Goal: Transaction & Acquisition: Purchase product/service

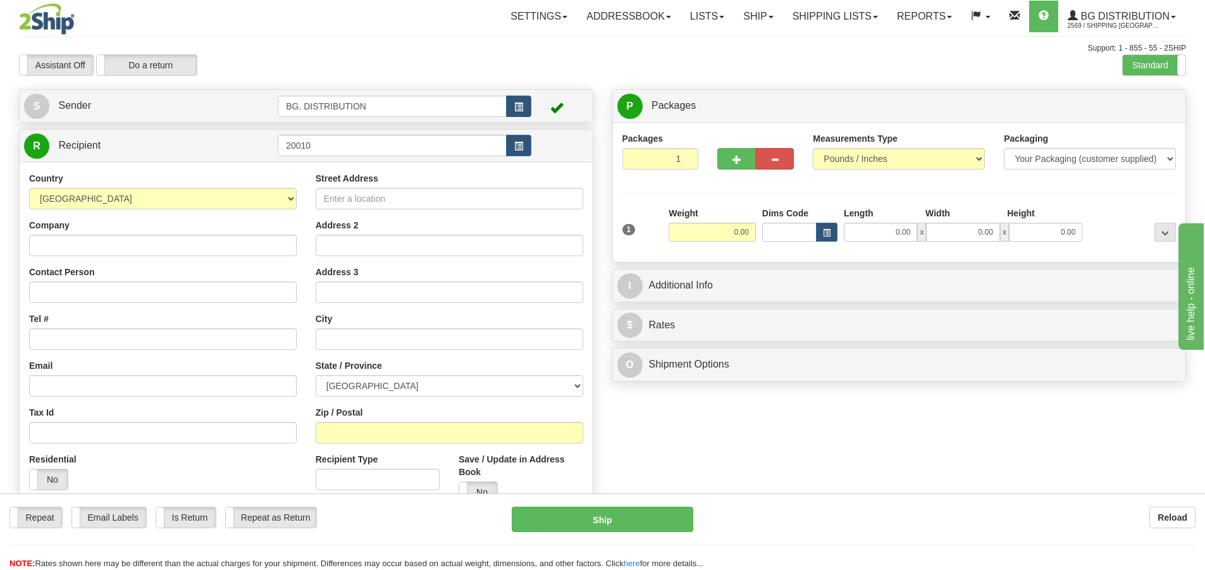
type input "20010"
click button "Delete" at bounding box center [0, 0] width 0 height 0
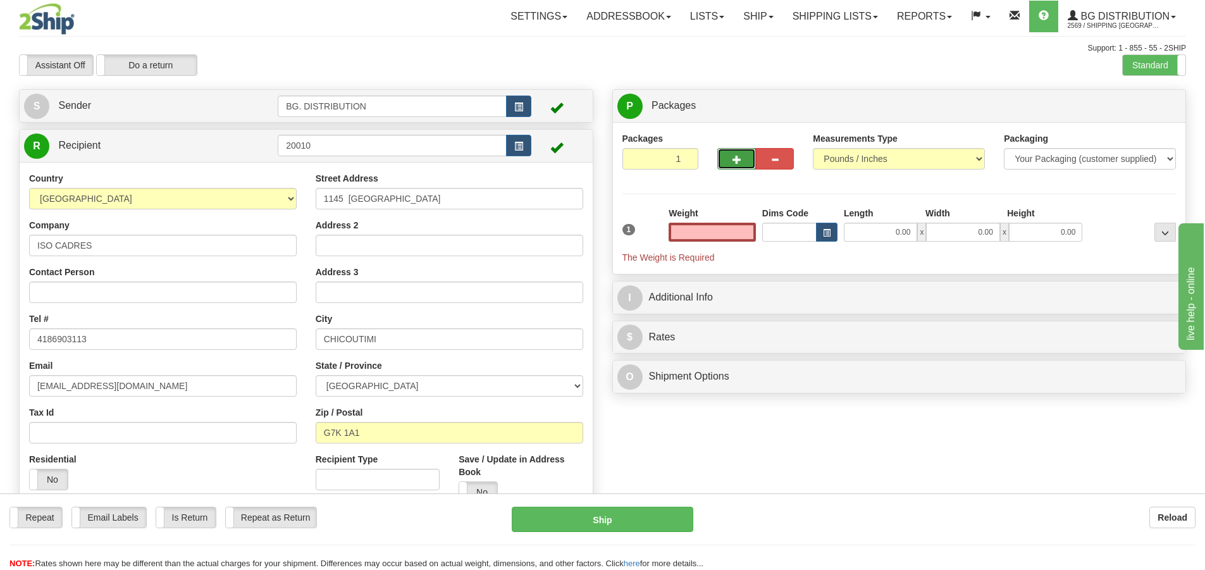
type input "0.00"
click at [744, 154] on button "button" at bounding box center [736, 159] width 38 height 22
type input "2"
click at [1121, 104] on label "Package Level Pack.." at bounding box center [1149, 106] width 64 height 19
radio input "true"
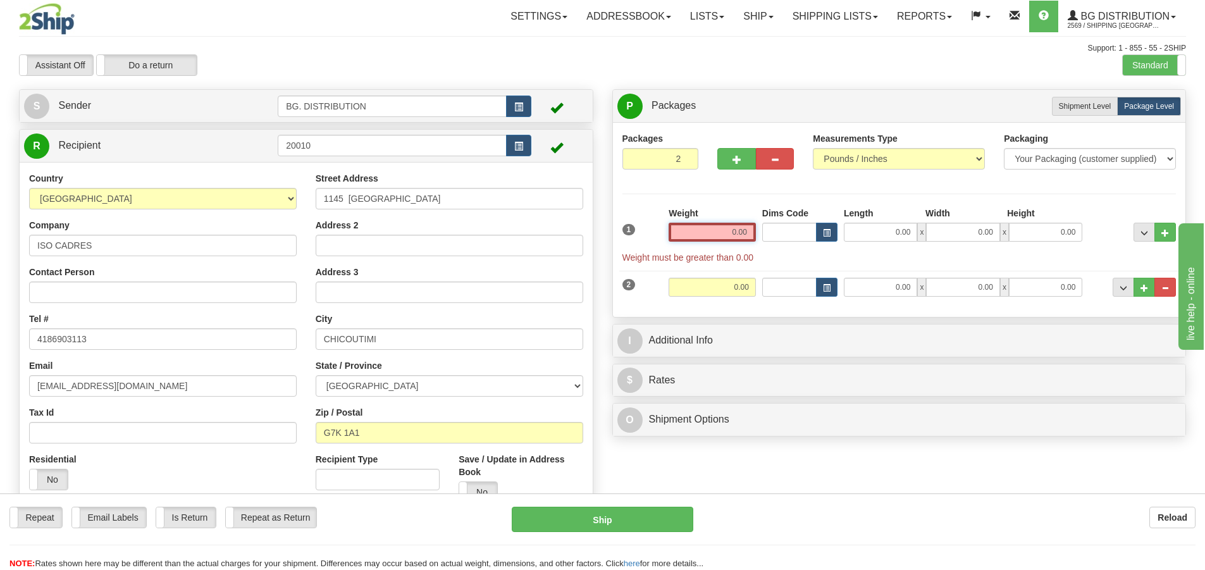
click at [751, 232] on input "0.00" at bounding box center [711, 232] width 87 height 19
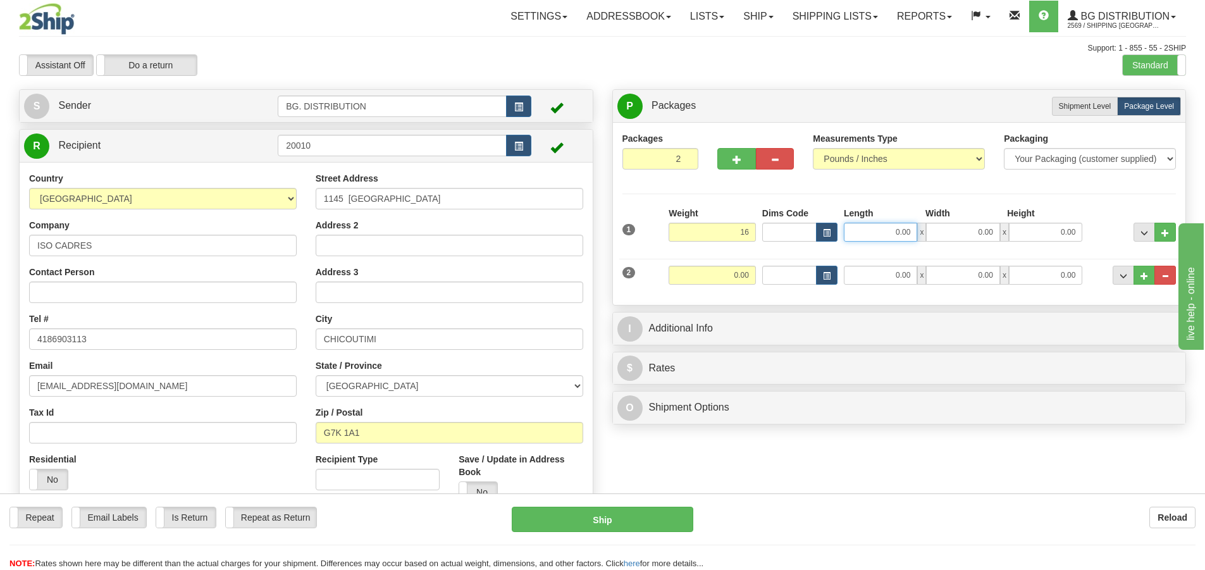
type input "16.00"
click at [893, 227] on input "0.00" at bounding box center [880, 232] width 73 height 19
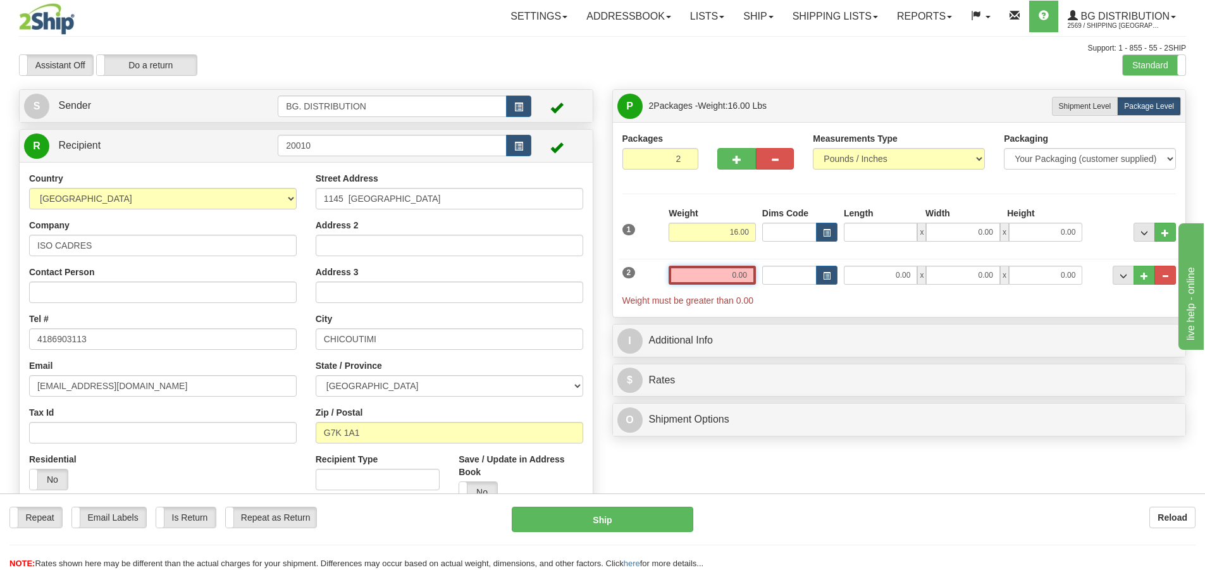
type input "0.00"
click at [725, 282] on input "0.00" at bounding box center [711, 275] width 87 height 19
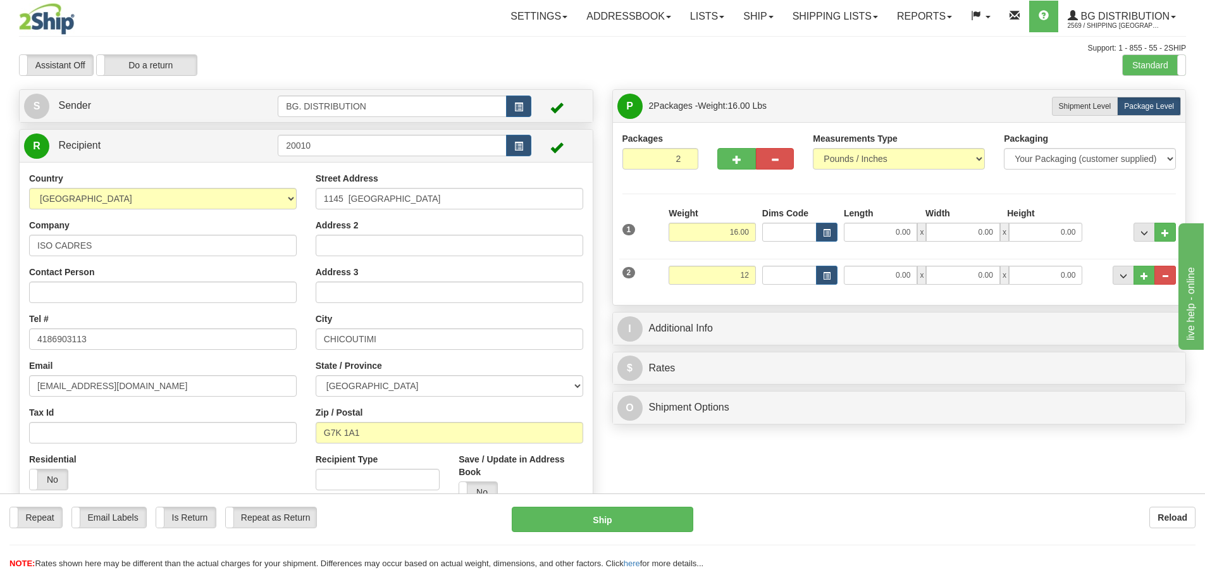
type input "12.00"
click at [896, 242] on div "1 Weight 16.00 Dims Code x x" at bounding box center [899, 229] width 560 height 45
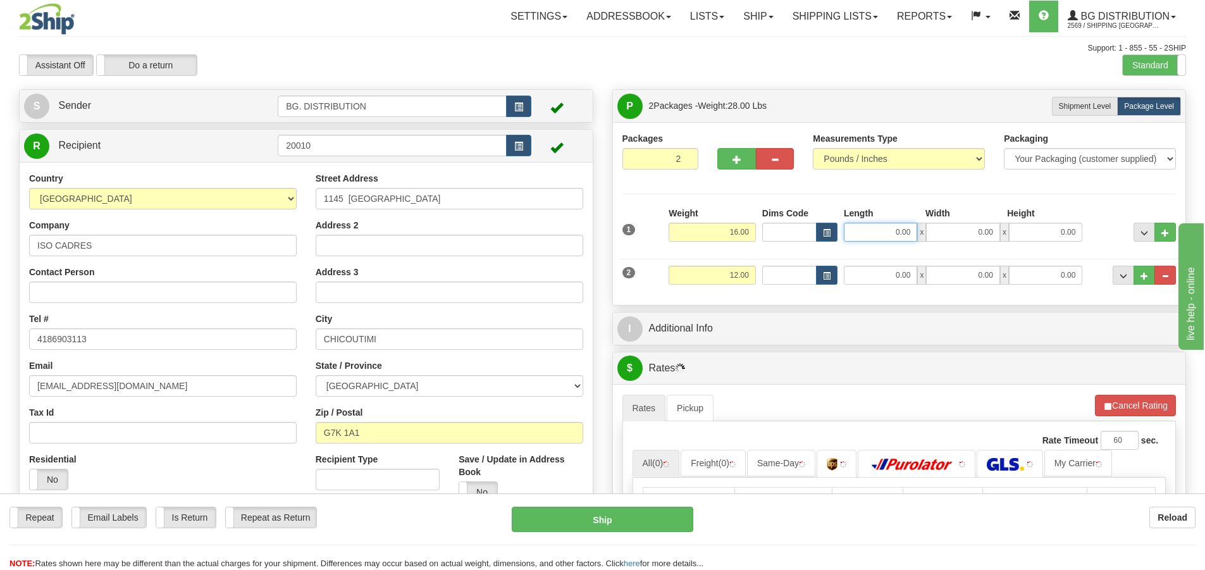
click at [902, 235] on input "0.00" at bounding box center [880, 232] width 73 height 19
type input "16.00"
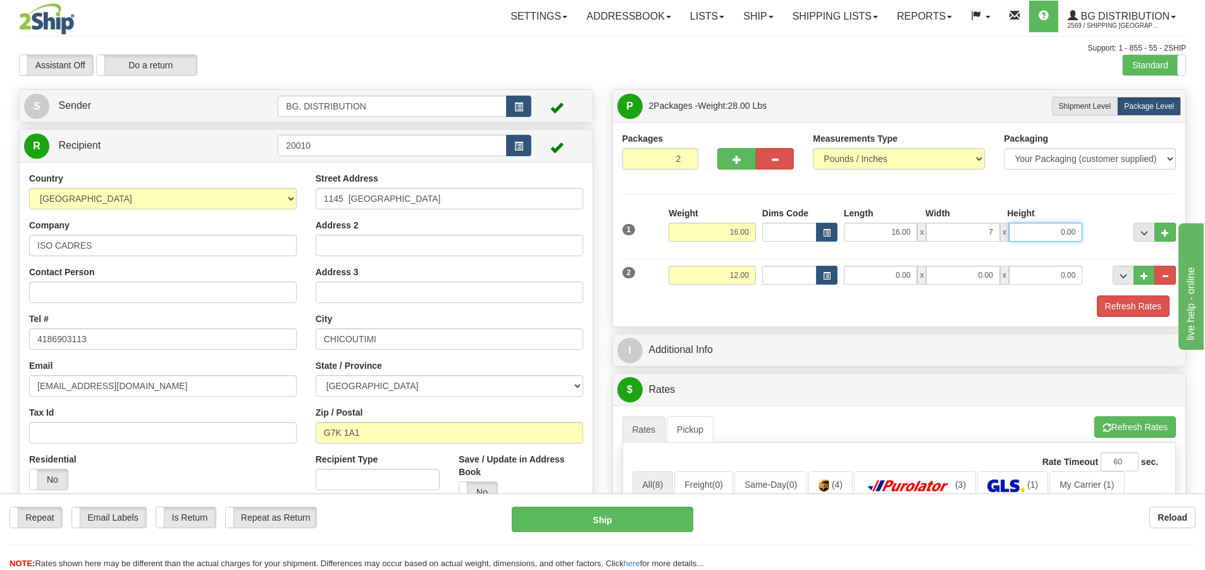
type input "7.00"
type input "5.00"
click at [883, 269] on input "0.00" at bounding box center [880, 275] width 73 height 19
type input "16.00"
click at [982, 274] on input "67.00" at bounding box center [962, 275] width 73 height 19
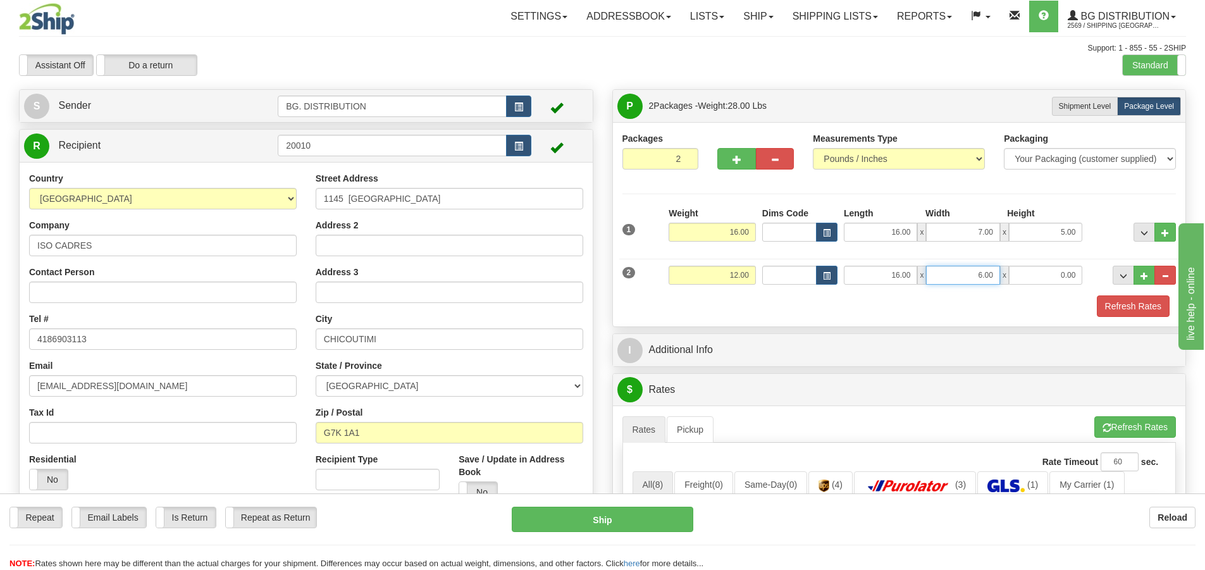
type input "6.00"
type input "7.00"
click at [904, 301] on div "Refresh Rates" at bounding box center [899, 306] width 560 height 22
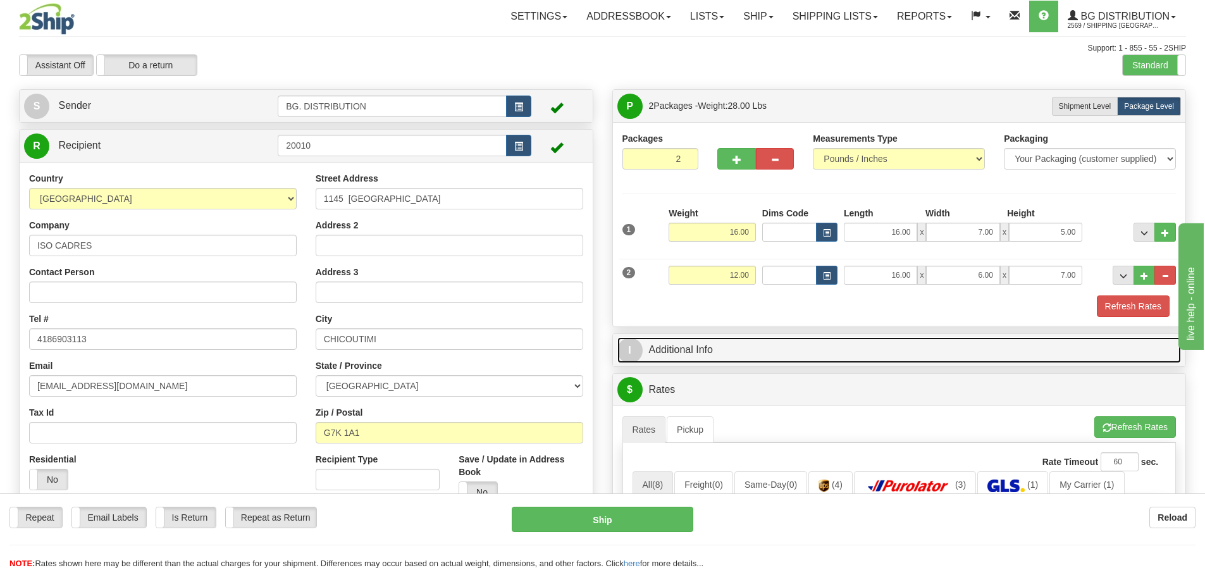
click at [636, 352] on span "I" at bounding box center [629, 350] width 25 height 25
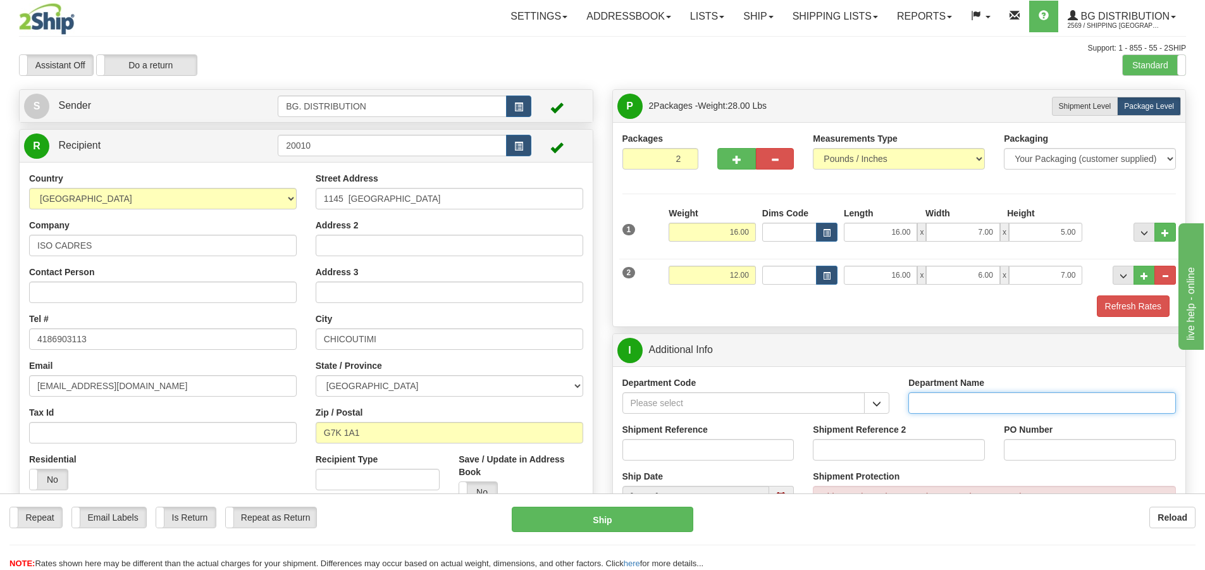
click at [945, 393] on input "Department Name" at bounding box center [1042, 403] width 268 height 22
type input "."
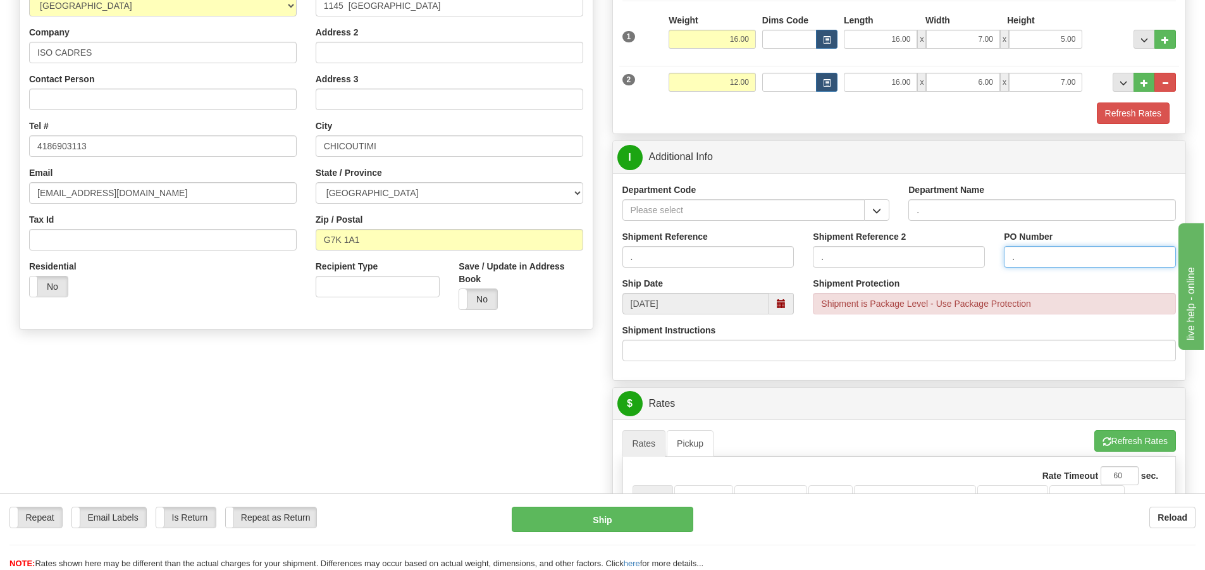
scroll to position [316, 0]
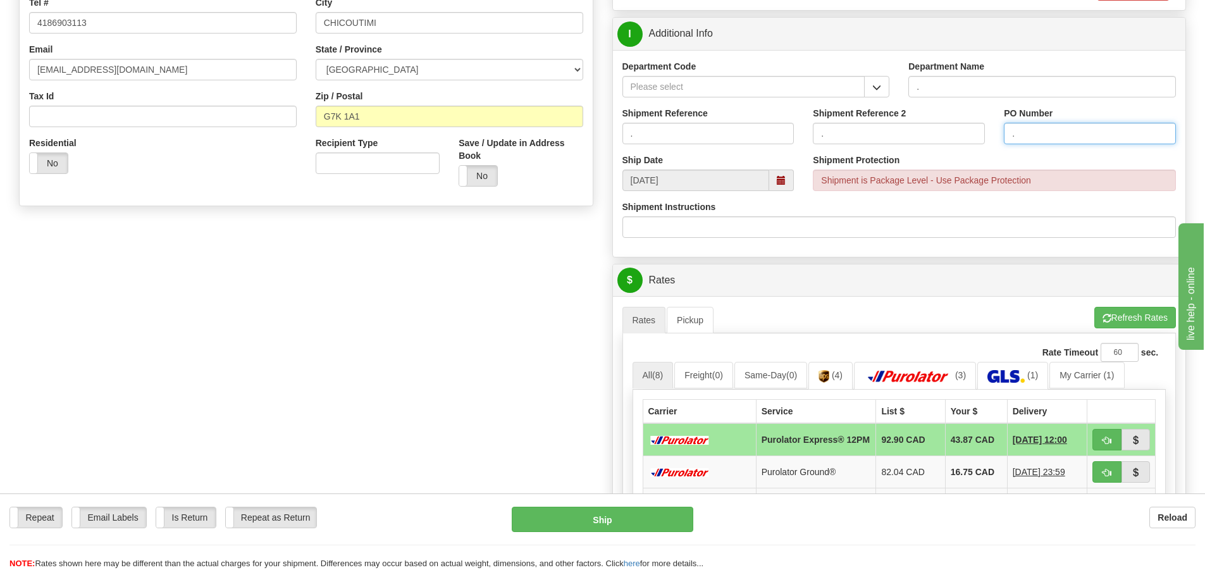
type input "."
click at [1130, 314] on button "Refresh Rates" at bounding box center [1135, 318] width 82 height 22
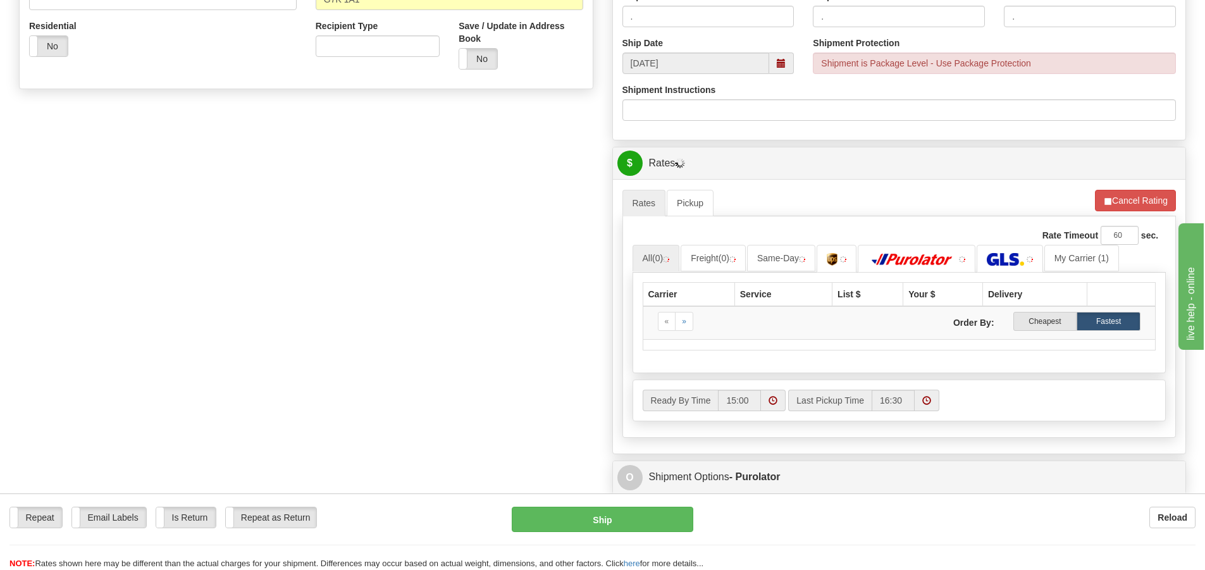
scroll to position [632, 0]
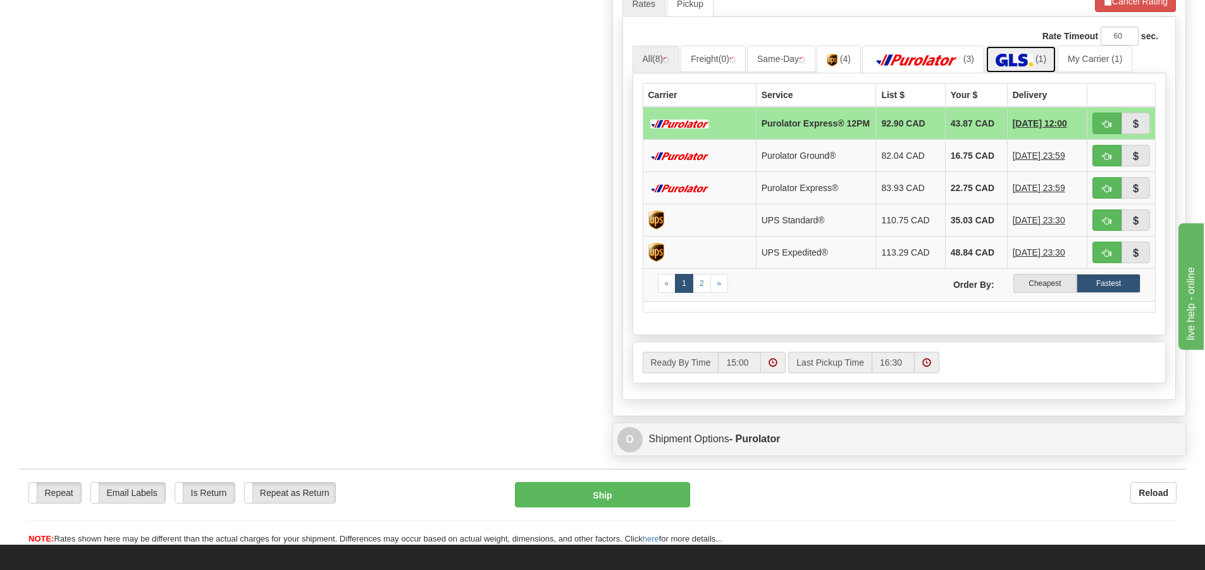
click at [1014, 59] on img at bounding box center [1013, 60] width 37 height 13
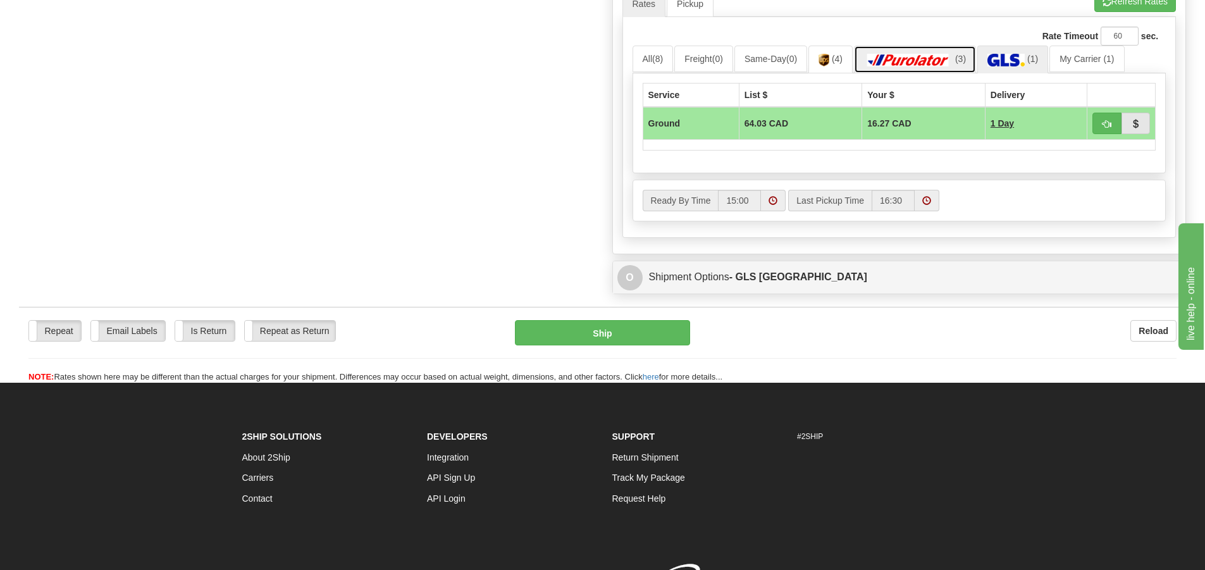
click at [916, 59] on img at bounding box center [908, 60] width 89 height 13
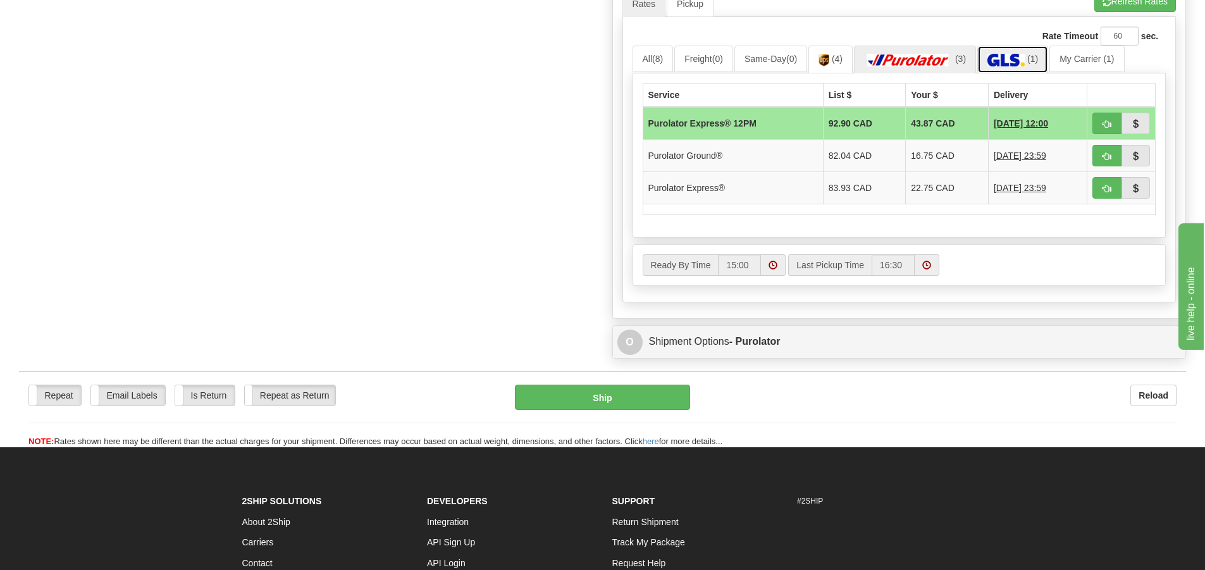
click at [1004, 56] on img at bounding box center [1005, 60] width 37 height 13
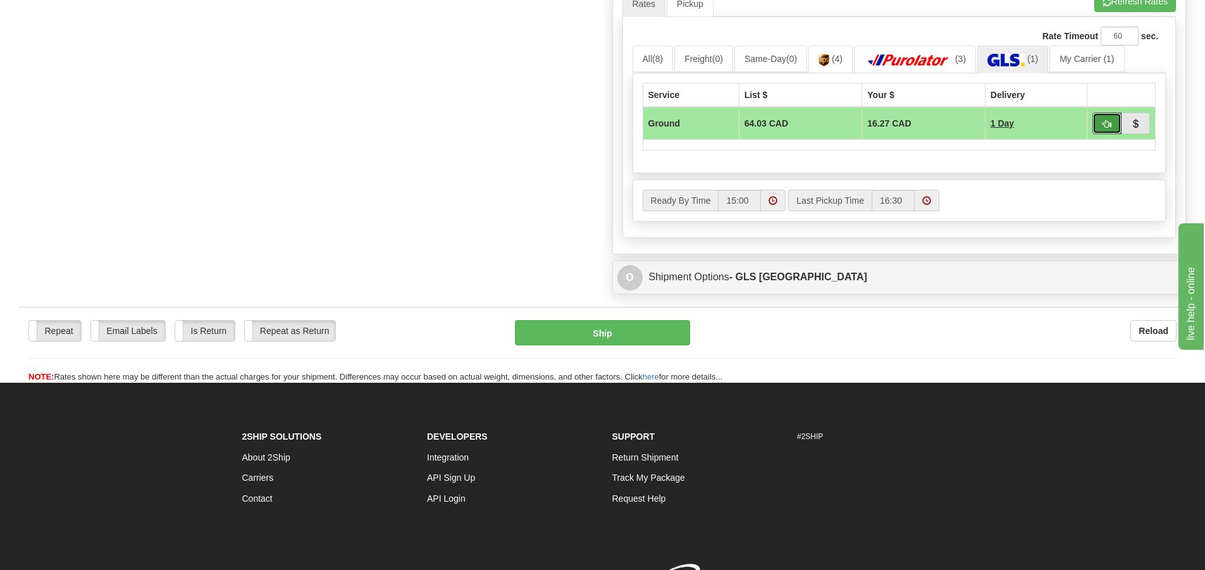
drag, startPoint x: 1098, startPoint y: 123, endPoint x: 1090, endPoint y: 123, distance: 7.6
click at [1096, 123] on button "button" at bounding box center [1106, 124] width 29 height 22
type input "1"
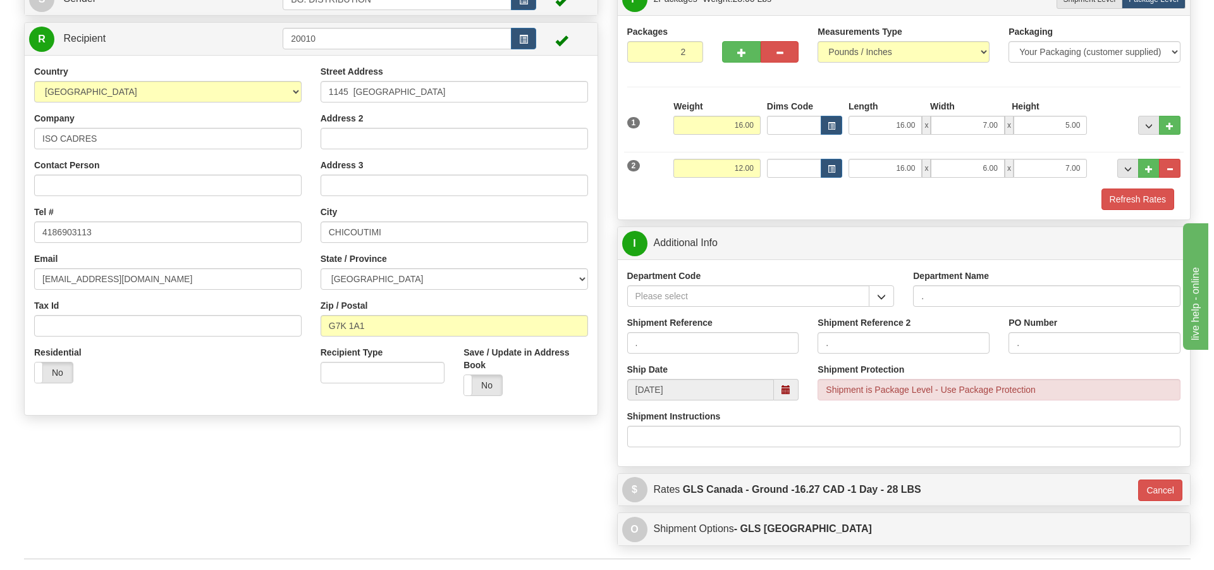
scroll to position [182, 0]
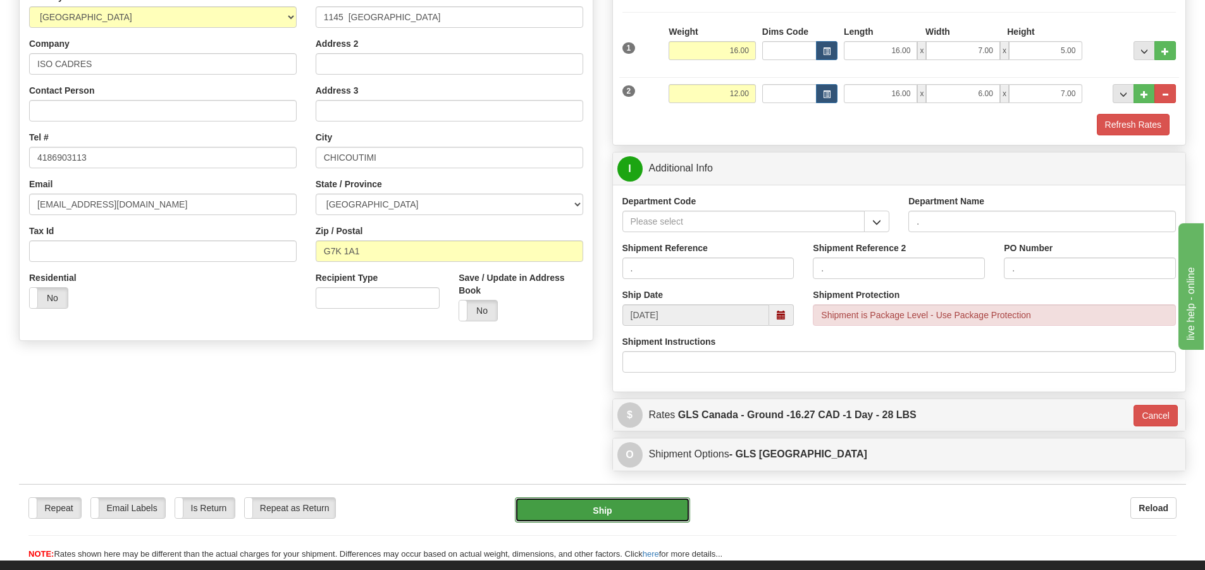
click at [641, 520] on button "Ship" at bounding box center [602, 509] width 175 height 25
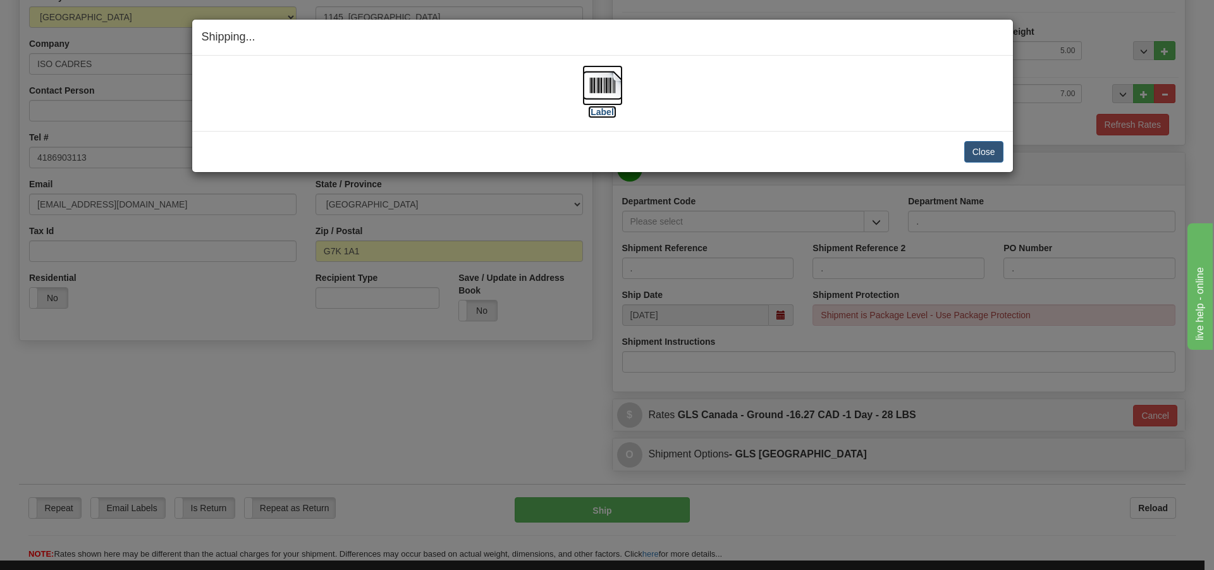
click at [599, 112] on label "[Label]" at bounding box center [602, 112] width 29 height 13
click at [837, 173] on div "Shipping... Your SHIPMENT will EXPIRE in [Label] IMPORTANT NOTICE Embassy / Con…" at bounding box center [607, 285] width 1214 height 570
click at [989, 147] on button "Close" at bounding box center [983, 152] width 39 height 22
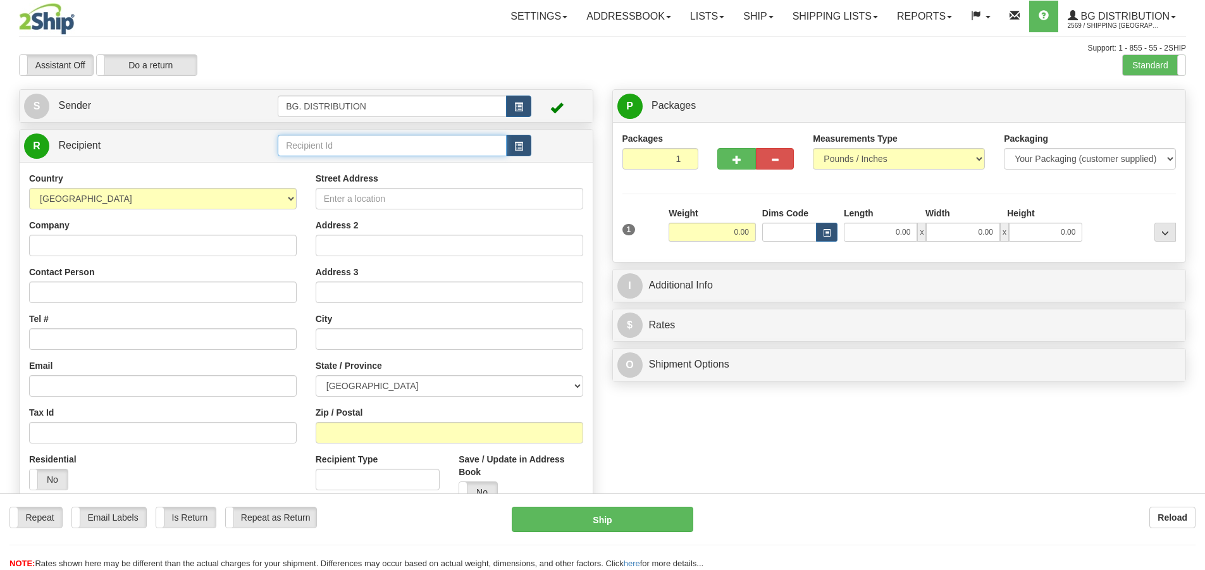
click at [419, 152] on input "text" at bounding box center [392, 146] width 229 height 22
type input "20010"
click button "Delete" at bounding box center [0, 0] width 0 height 0
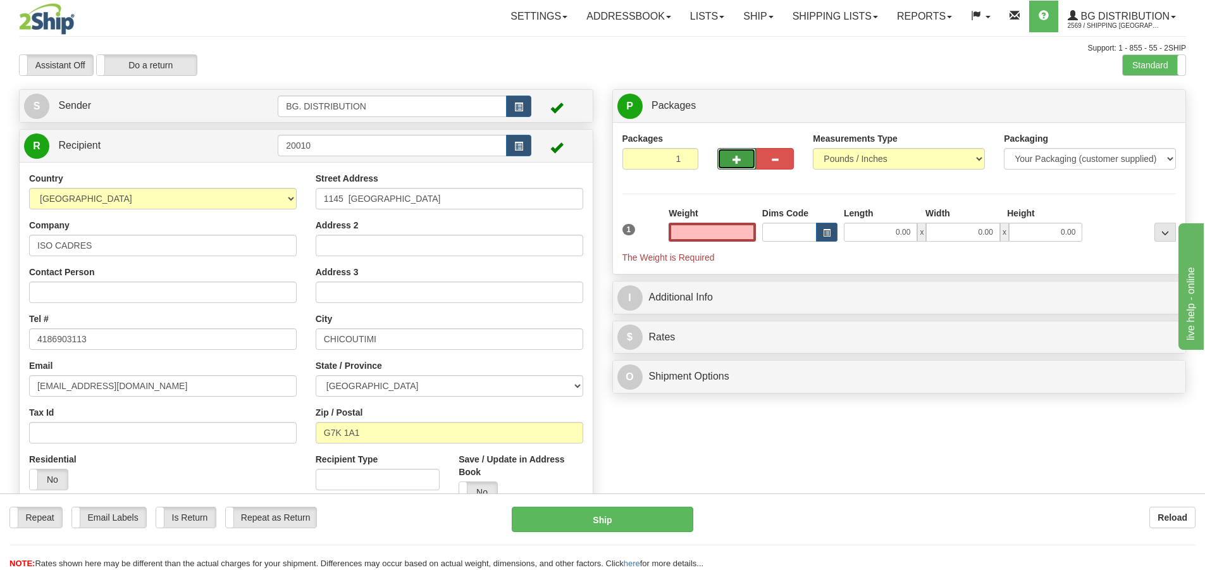
type input "0.00"
drag, startPoint x: 740, startPoint y: 163, endPoint x: 751, endPoint y: 158, distance: 12.5
click at [742, 162] on button "button" at bounding box center [736, 159] width 38 height 22
type input "2"
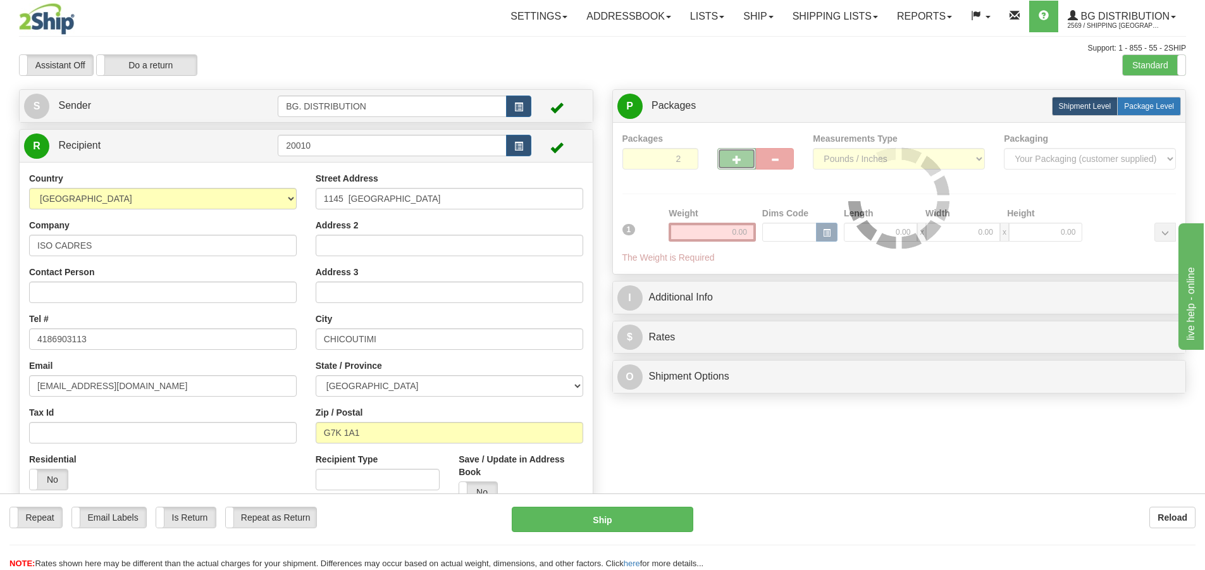
click at [1147, 103] on span "Package Level" at bounding box center [1149, 106] width 50 height 9
radio input "true"
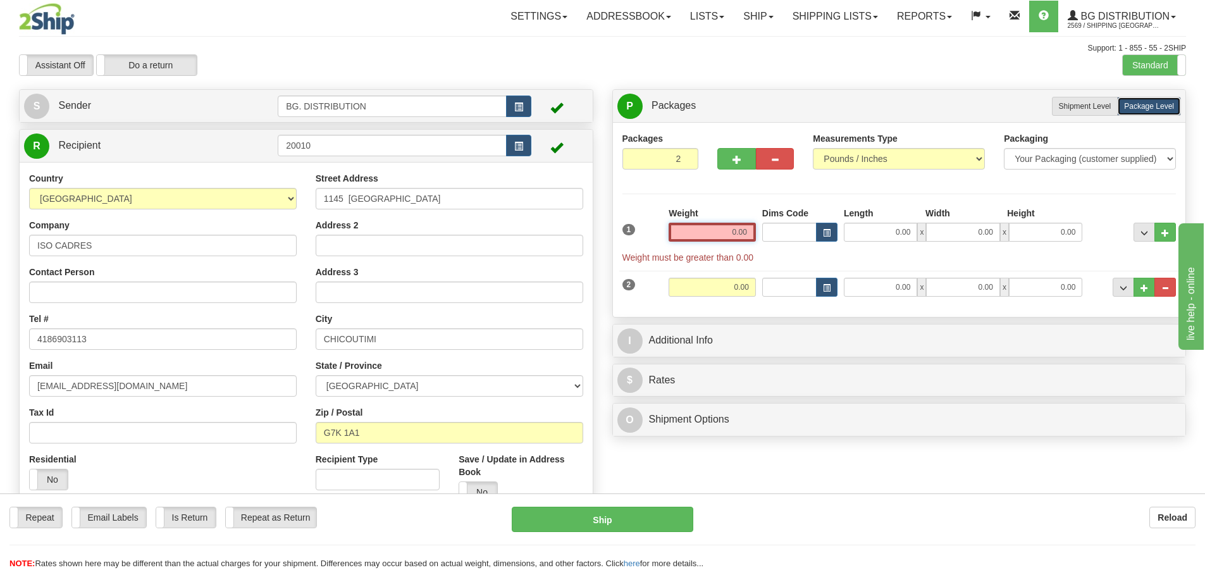
click at [727, 231] on input "0.00" at bounding box center [711, 232] width 87 height 19
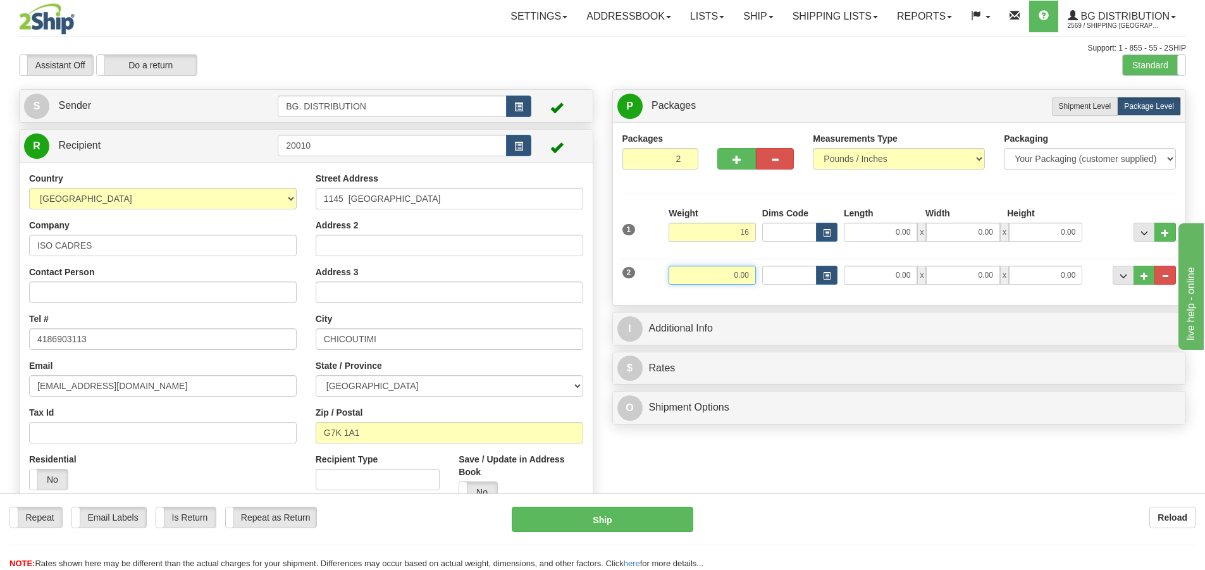
type input "16.00"
click at [718, 273] on input "0.00" at bounding box center [711, 275] width 87 height 19
type input "12.00"
click at [901, 233] on input "0.00" at bounding box center [880, 232] width 73 height 19
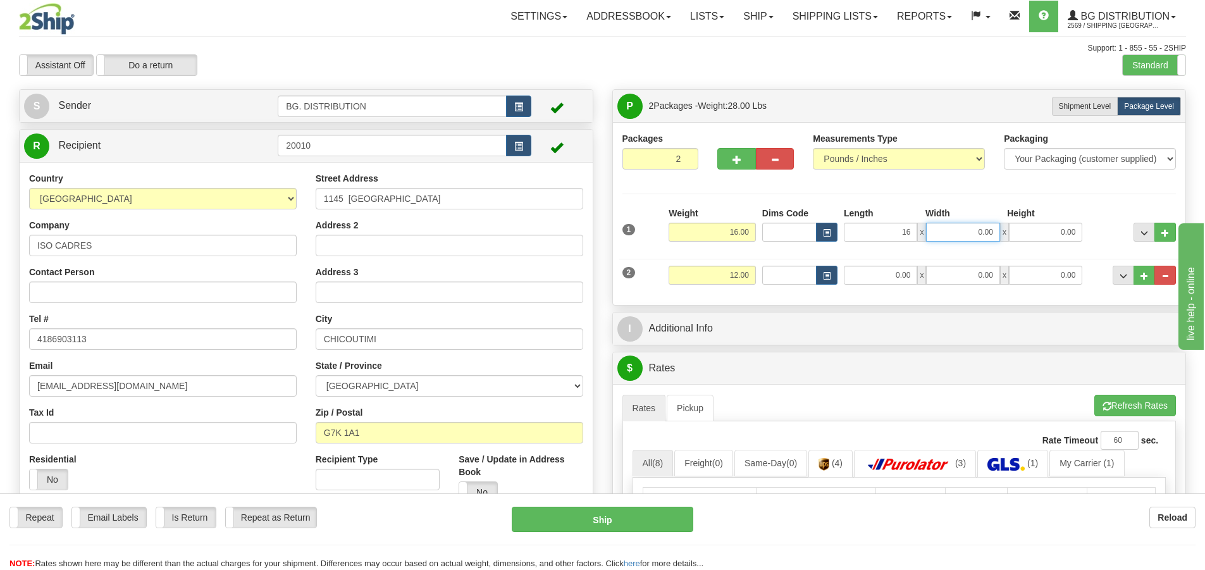
type input "16.00"
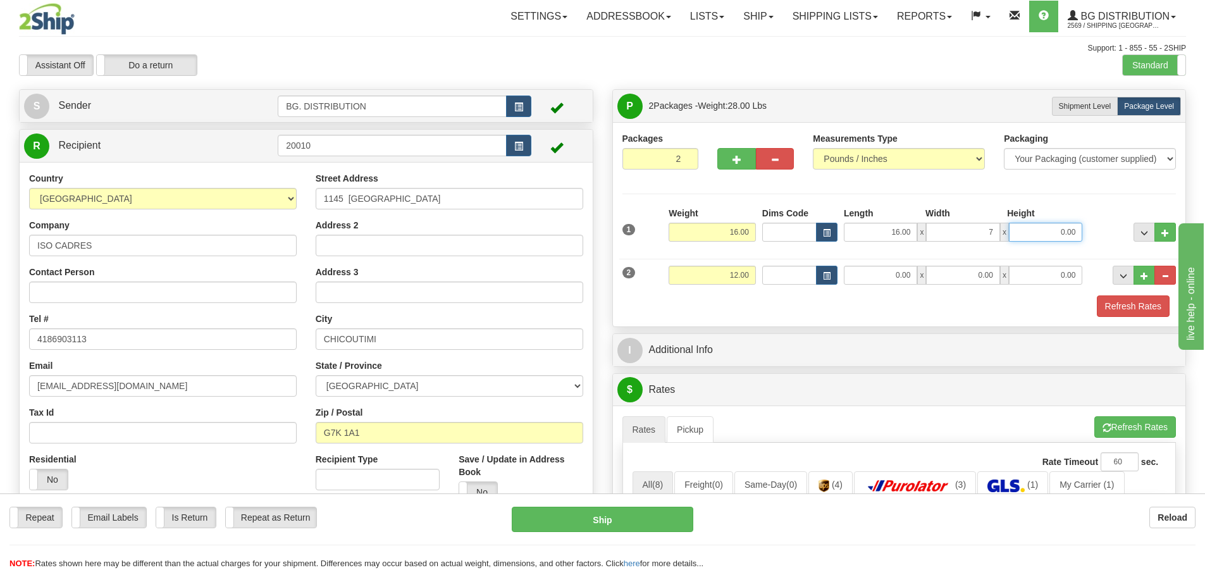
type input "7.00"
type input "5.00"
click at [893, 274] on input "0.00" at bounding box center [880, 275] width 73 height 19
type input "16.00"
type input "6.00"
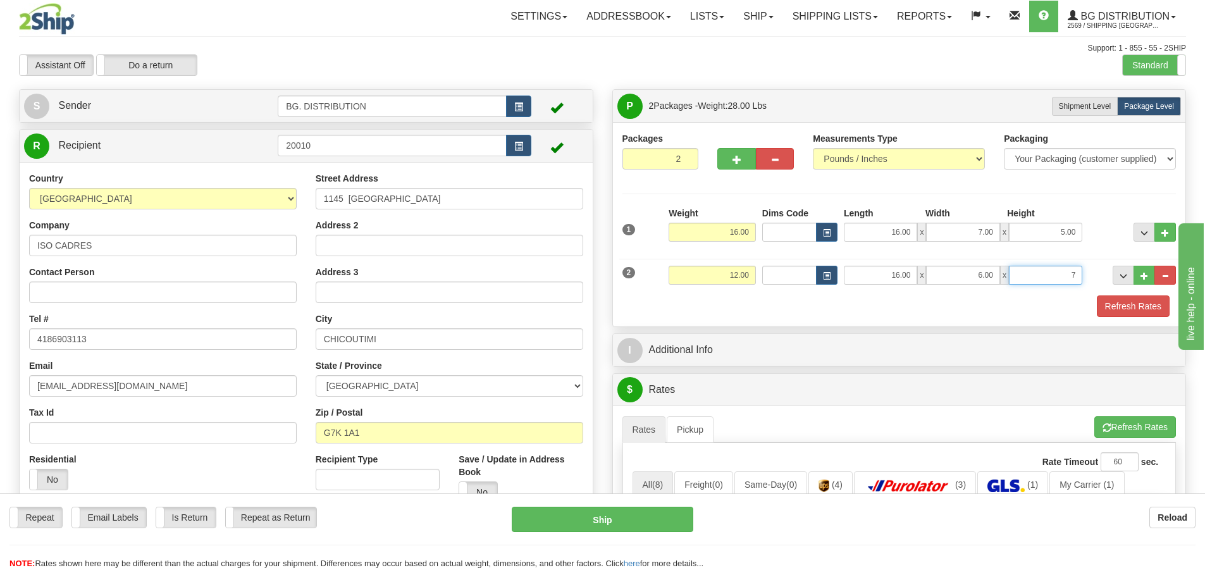
type input "7.00"
click at [871, 12] on link "Shipping lists" at bounding box center [835, 17] width 104 height 32
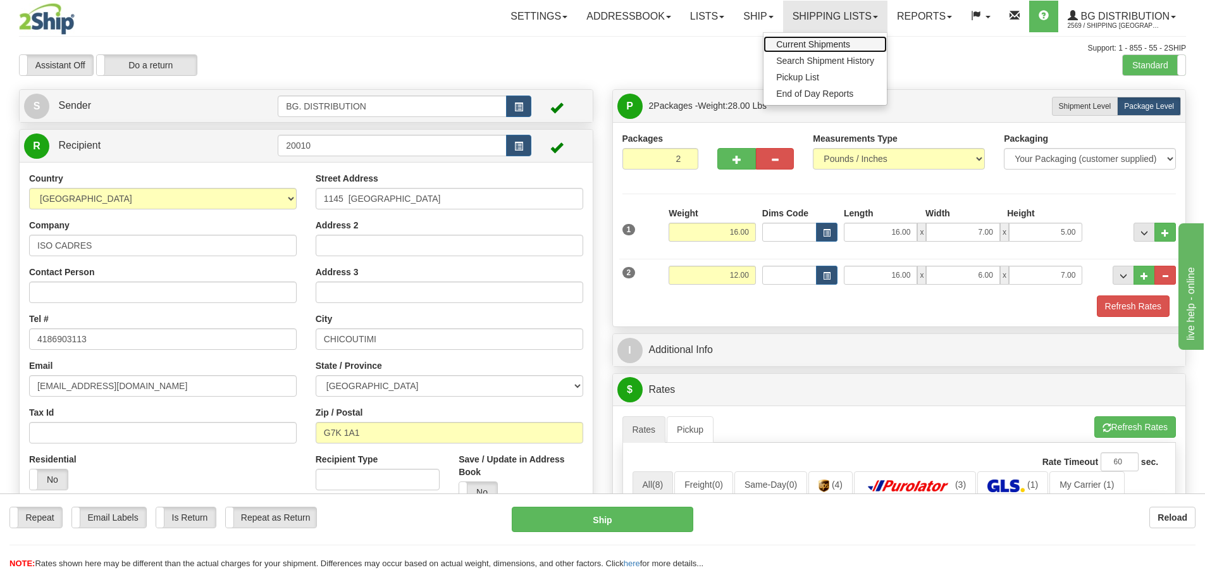
click at [844, 42] on span "Current Shipments" at bounding box center [813, 44] width 74 height 10
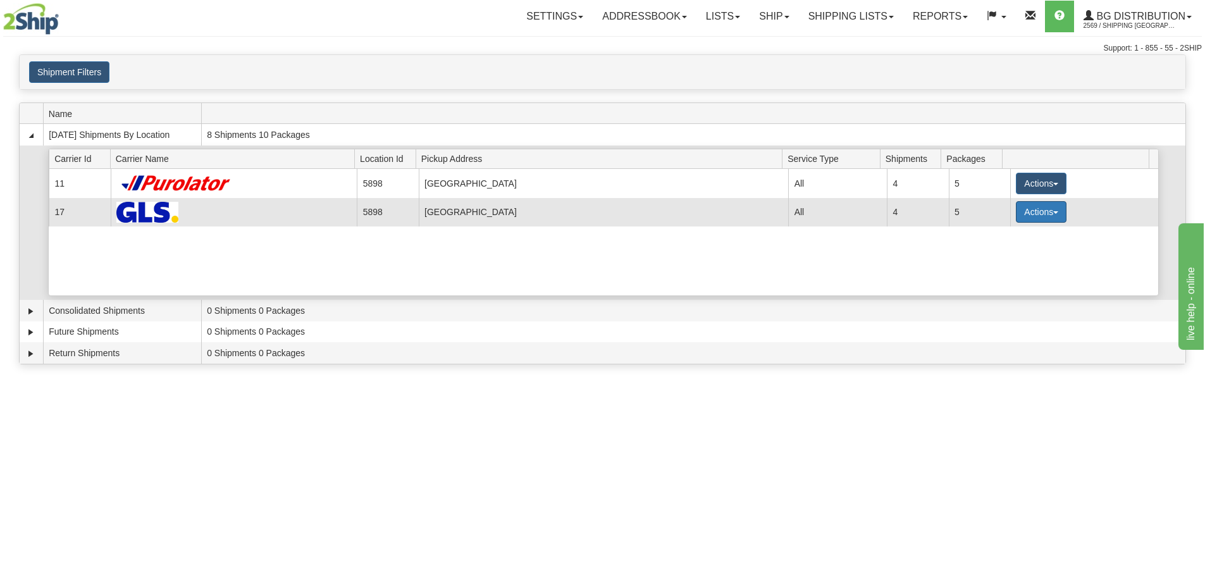
click at [1026, 214] on button "Actions" at bounding box center [1041, 212] width 51 height 22
click at [999, 238] on span "Details" at bounding box center [994, 235] width 34 height 9
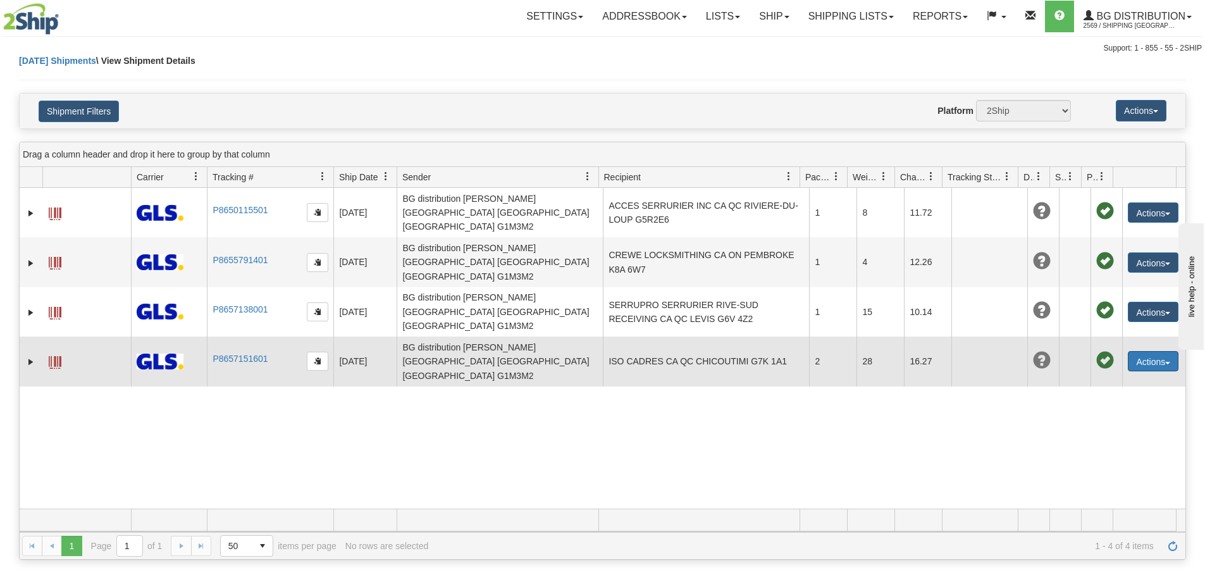
click at [1142, 351] on button "Actions" at bounding box center [1153, 361] width 51 height 20
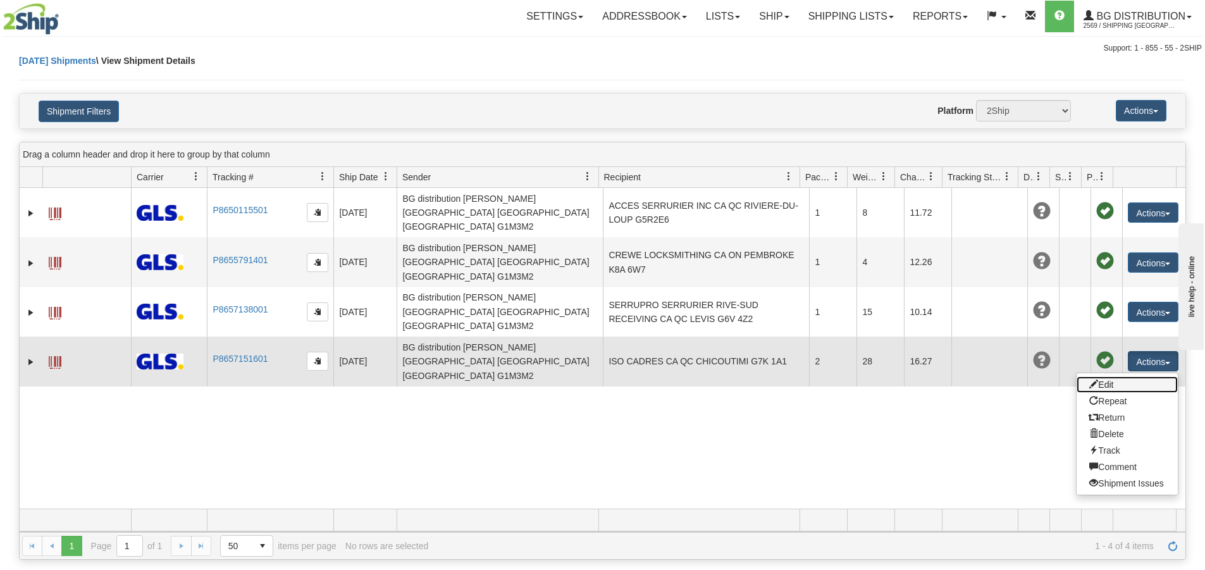
click at [1104, 376] on link "Edit" at bounding box center [1126, 384] width 101 height 16
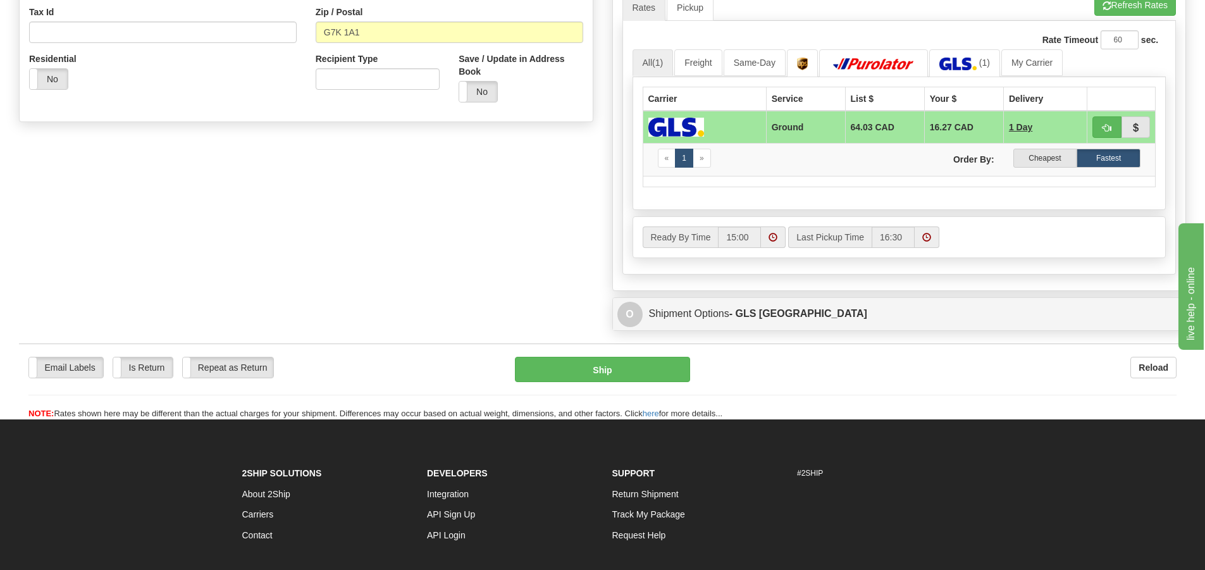
scroll to position [379, 0]
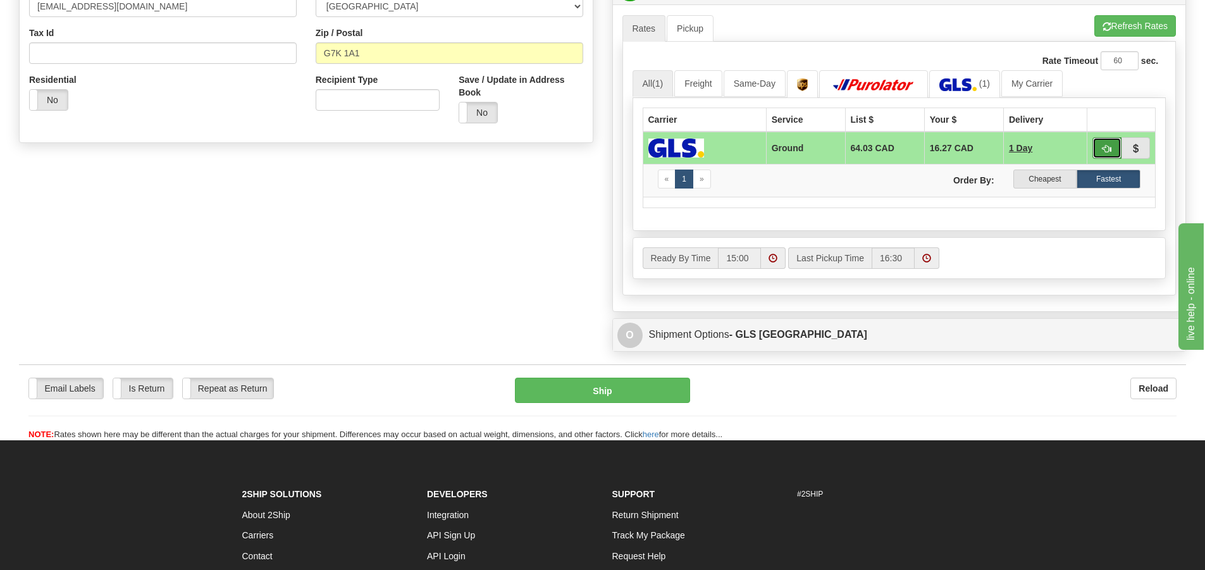
click at [1097, 143] on button "button" at bounding box center [1106, 148] width 29 height 22
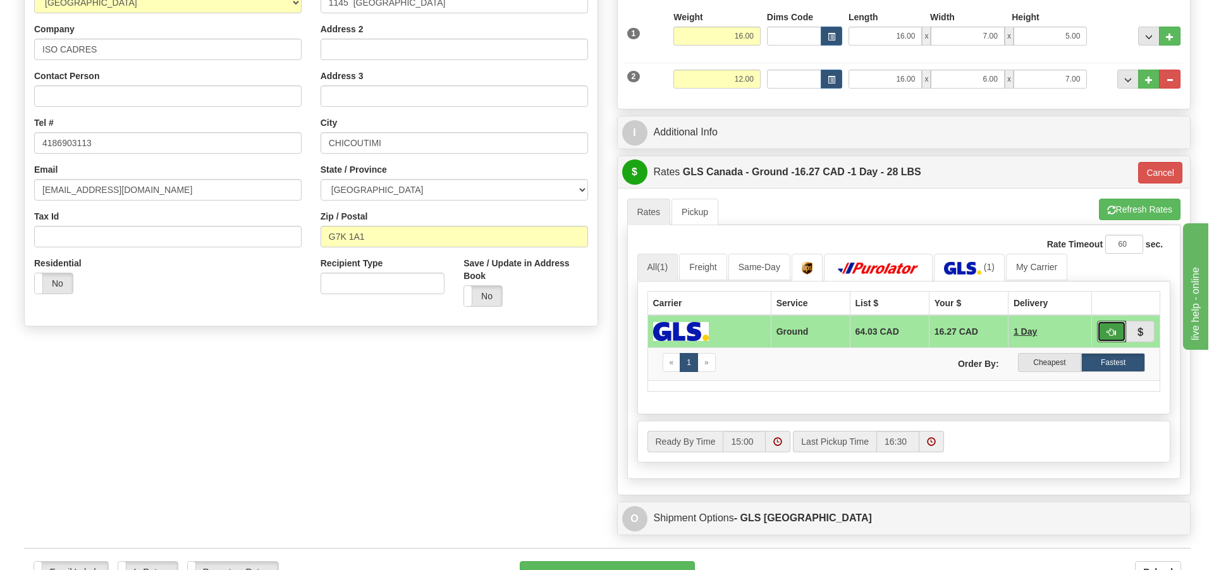
scroll to position [126, 0]
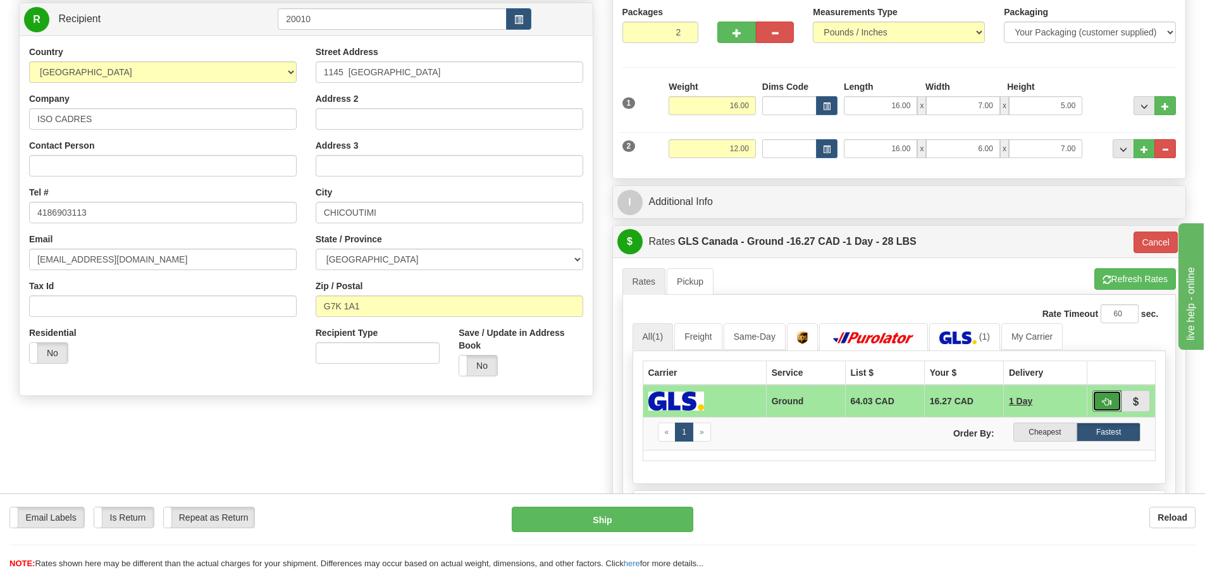
click at [1108, 400] on span "button" at bounding box center [1106, 402] width 9 height 8
click at [615, 513] on button "Ship" at bounding box center [603, 519] width 182 height 25
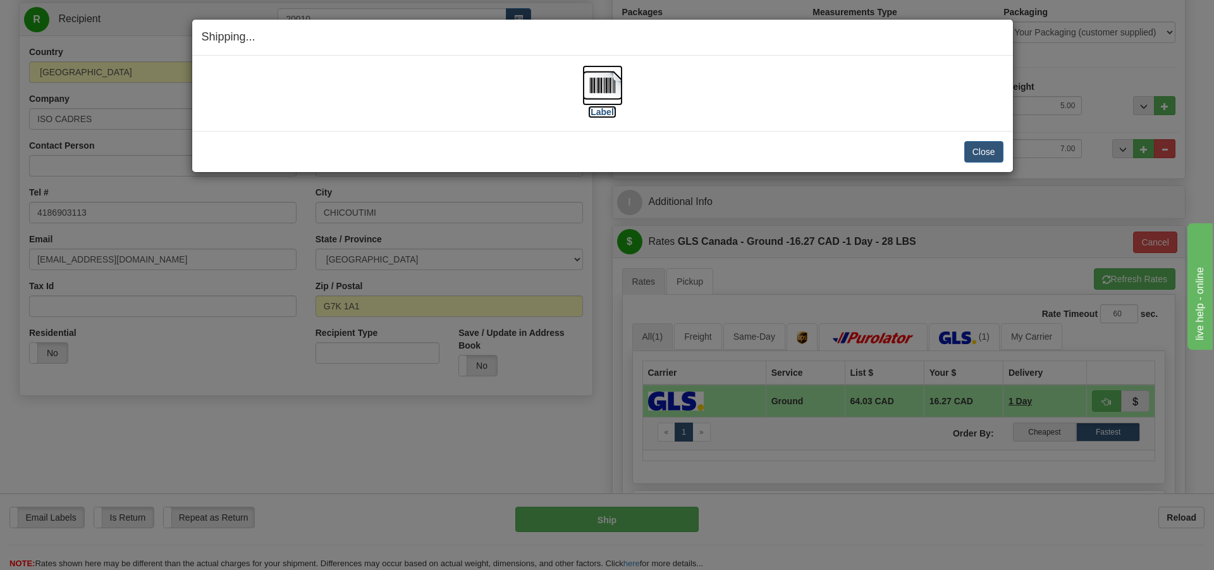
click at [607, 111] on label "[Label]" at bounding box center [602, 112] width 29 height 13
click at [987, 153] on button "Close" at bounding box center [983, 152] width 39 height 22
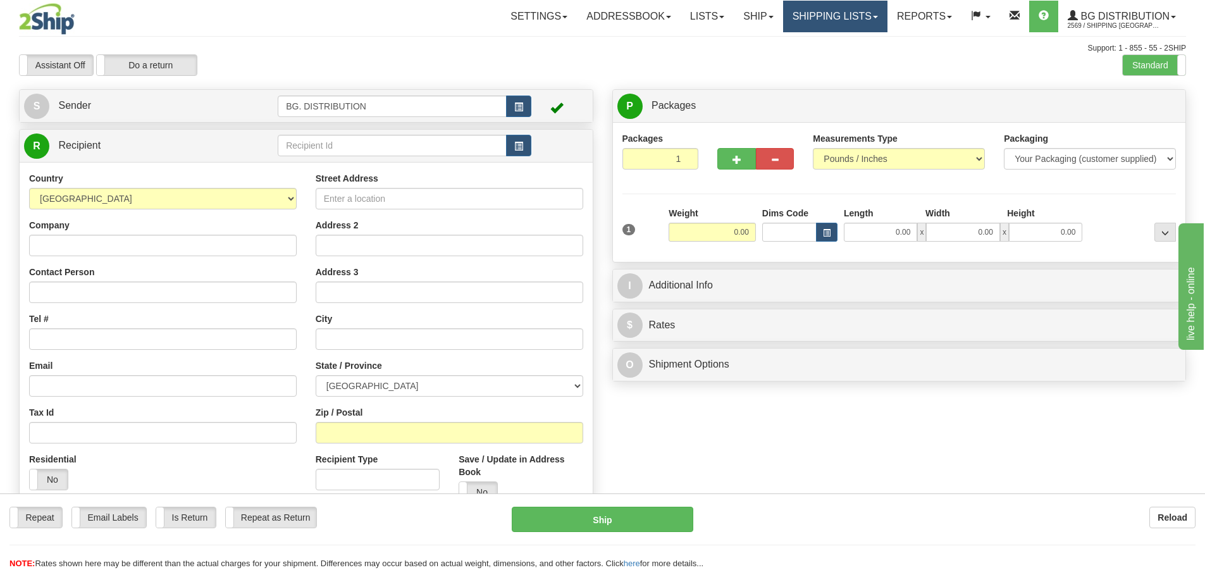
click at [857, 13] on link "Shipping lists" at bounding box center [835, 17] width 104 height 32
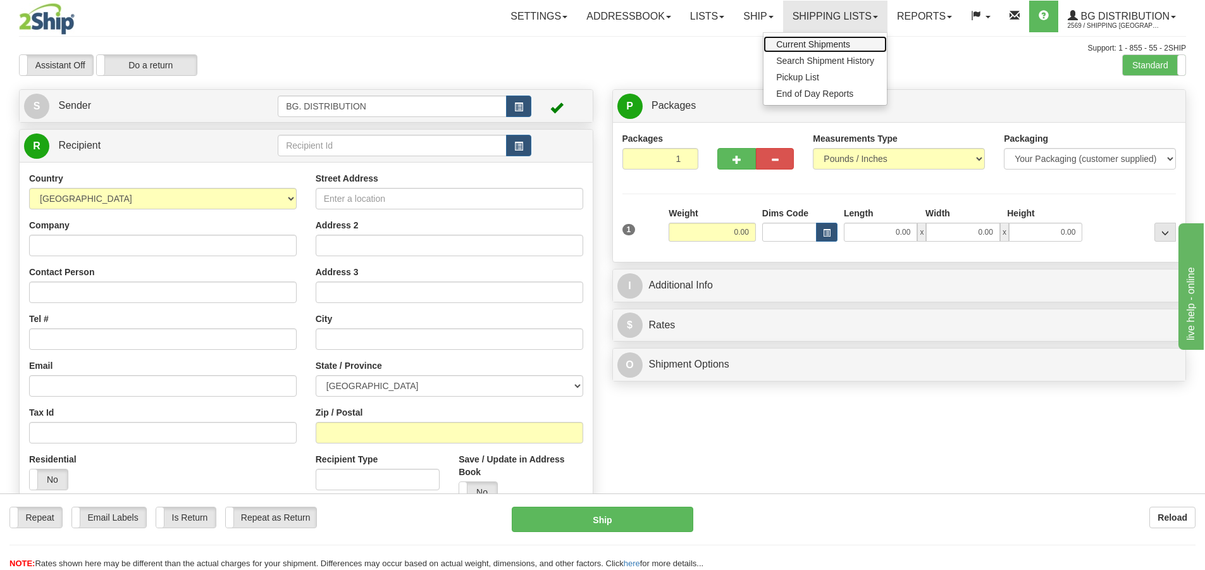
click at [847, 43] on span "Current Shipments" at bounding box center [813, 44] width 74 height 10
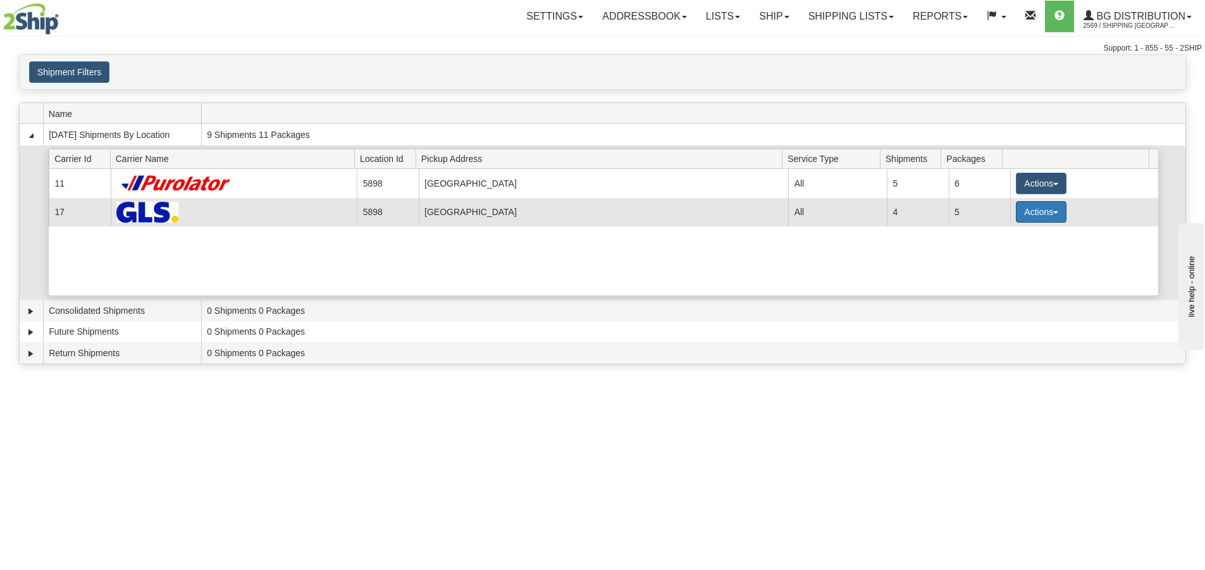
click at [1031, 209] on button "Actions" at bounding box center [1041, 212] width 51 height 22
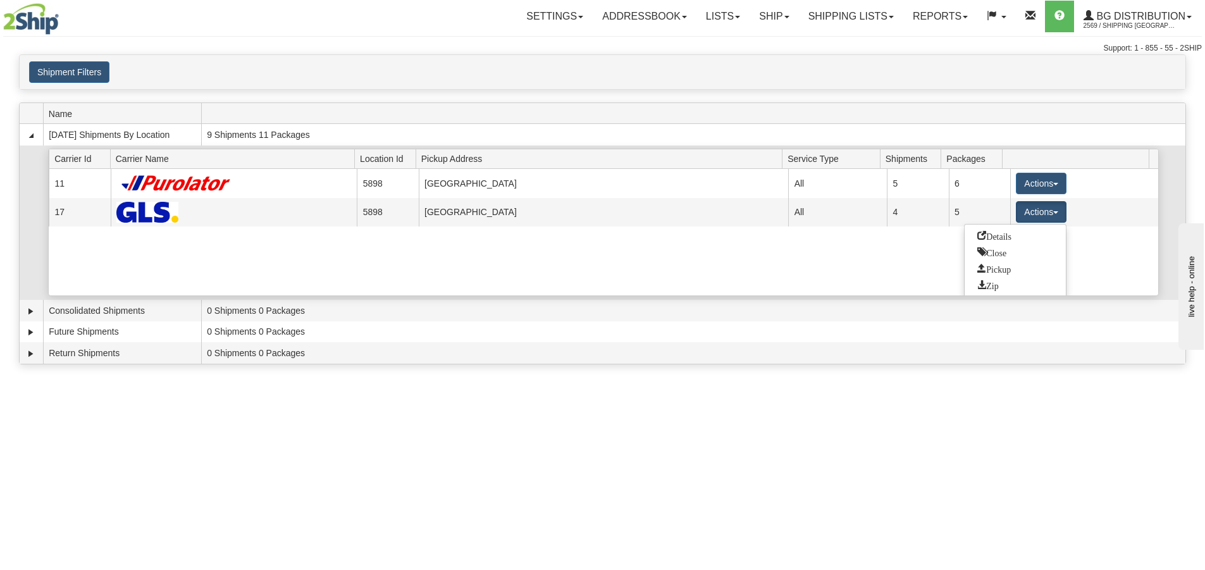
click at [1000, 236] on span "Details" at bounding box center [994, 235] width 34 height 9
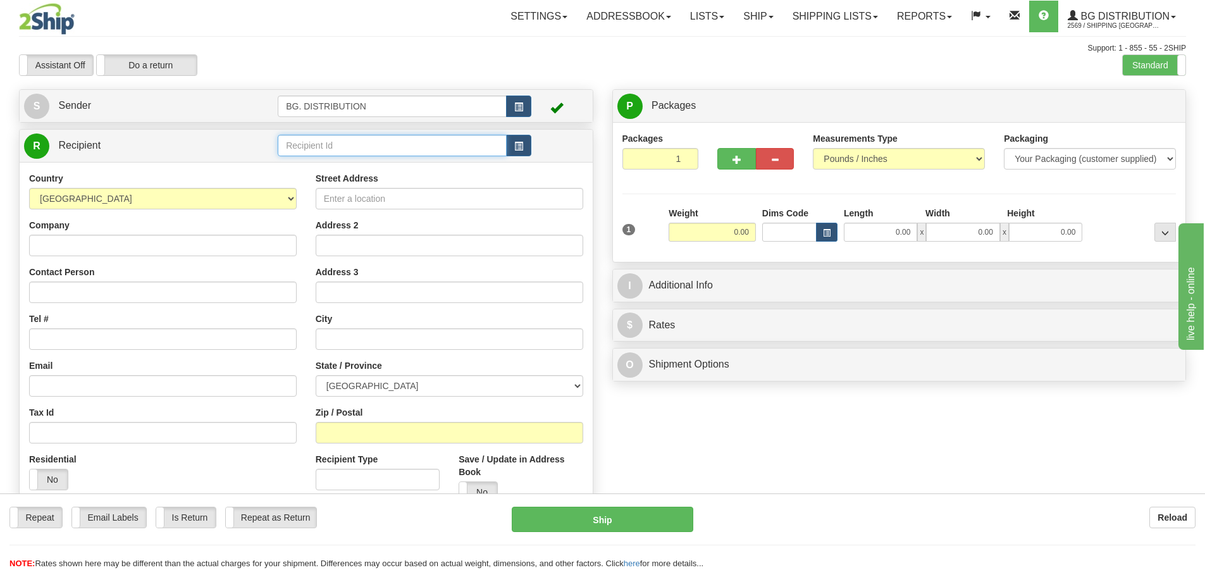
drag, startPoint x: 324, startPoint y: 144, endPoint x: 307, endPoint y: 148, distance: 18.3
click at [326, 144] on input "text" at bounding box center [392, 146] width 229 height 22
type input "20066"
click button "Delete" at bounding box center [0, 0] width 0 height 0
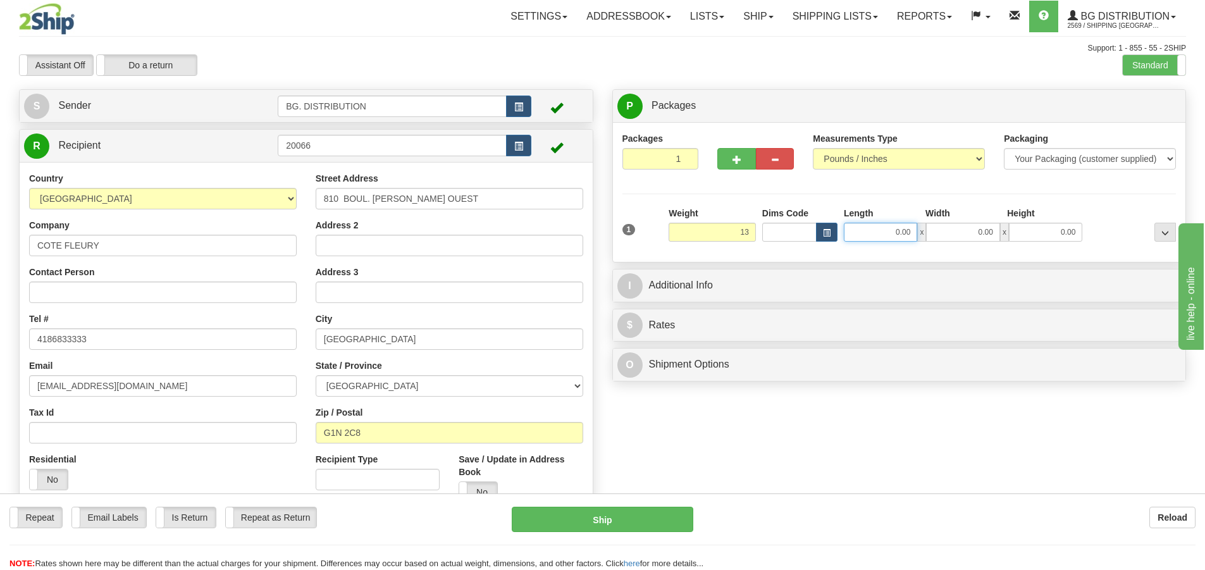
type input "13.00"
click at [882, 240] on input "0.00" at bounding box center [880, 232] width 73 height 19
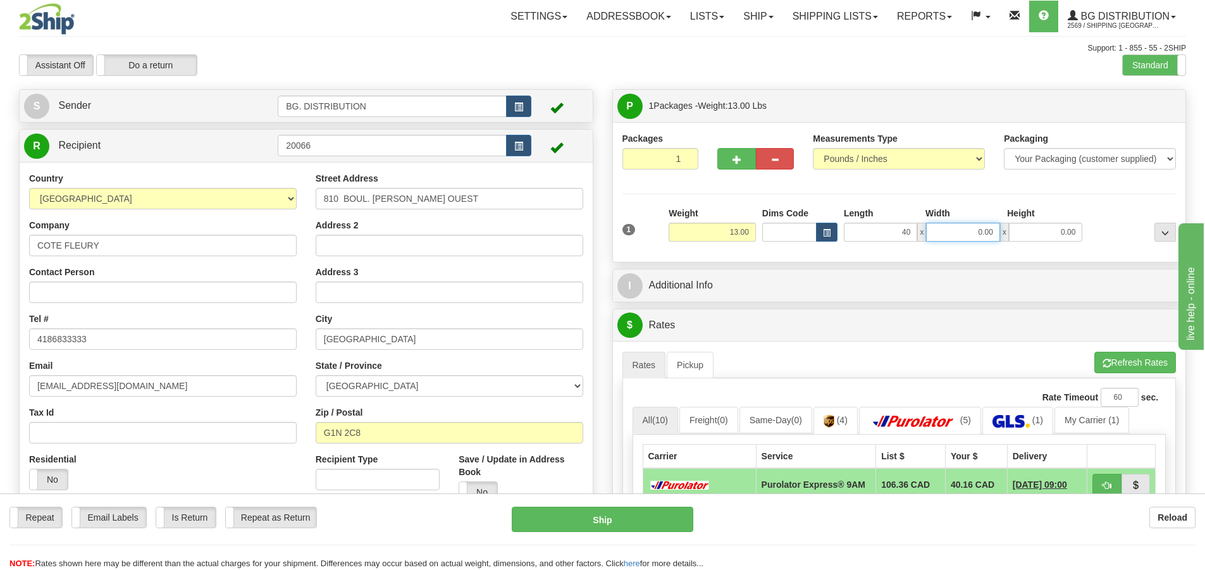
type input "40.00"
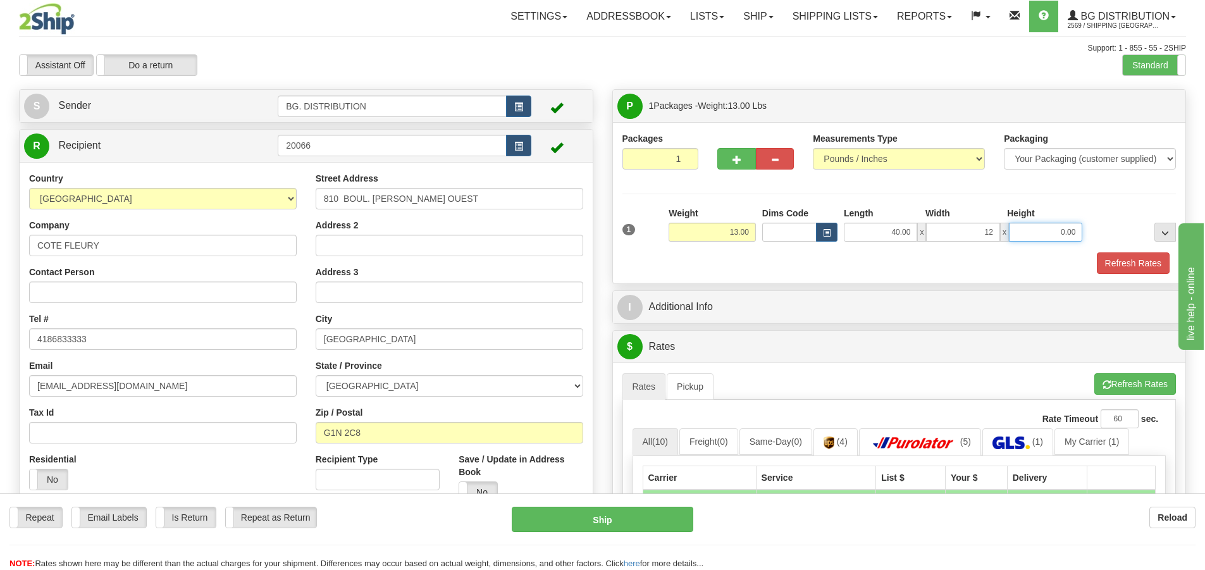
type input "12.00"
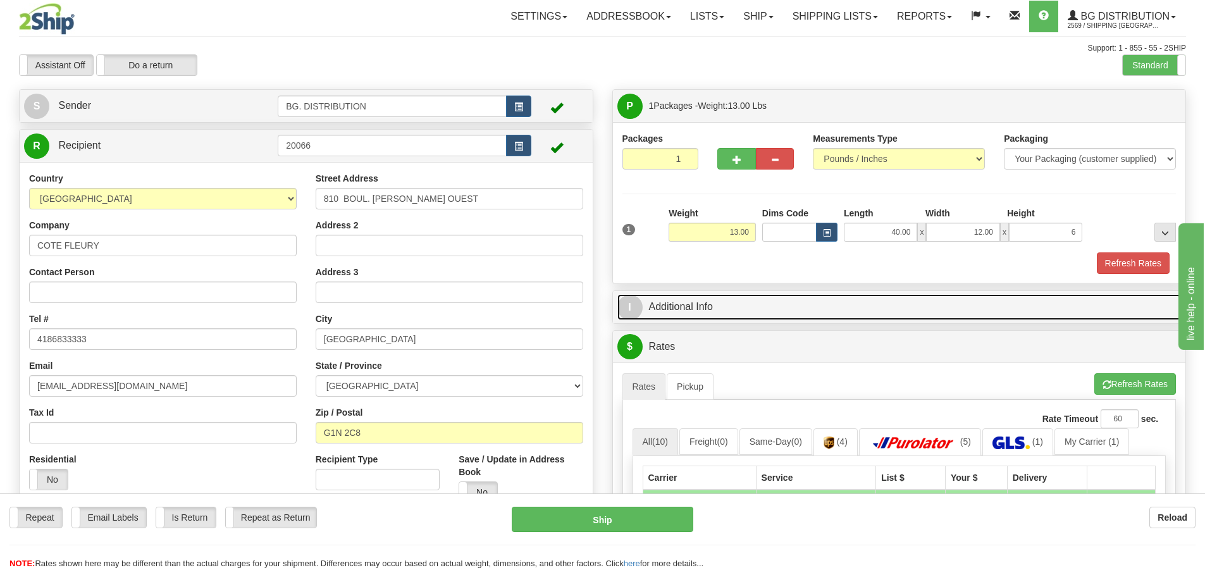
type input "6.00"
click at [632, 307] on span "I" at bounding box center [629, 307] width 25 height 25
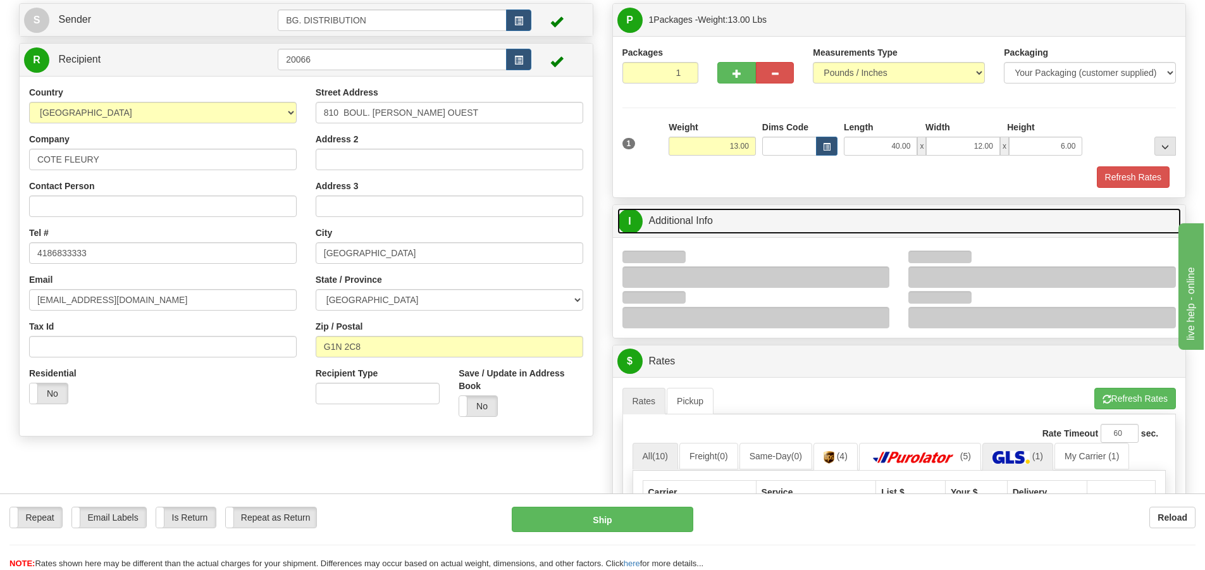
scroll to position [253, 0]
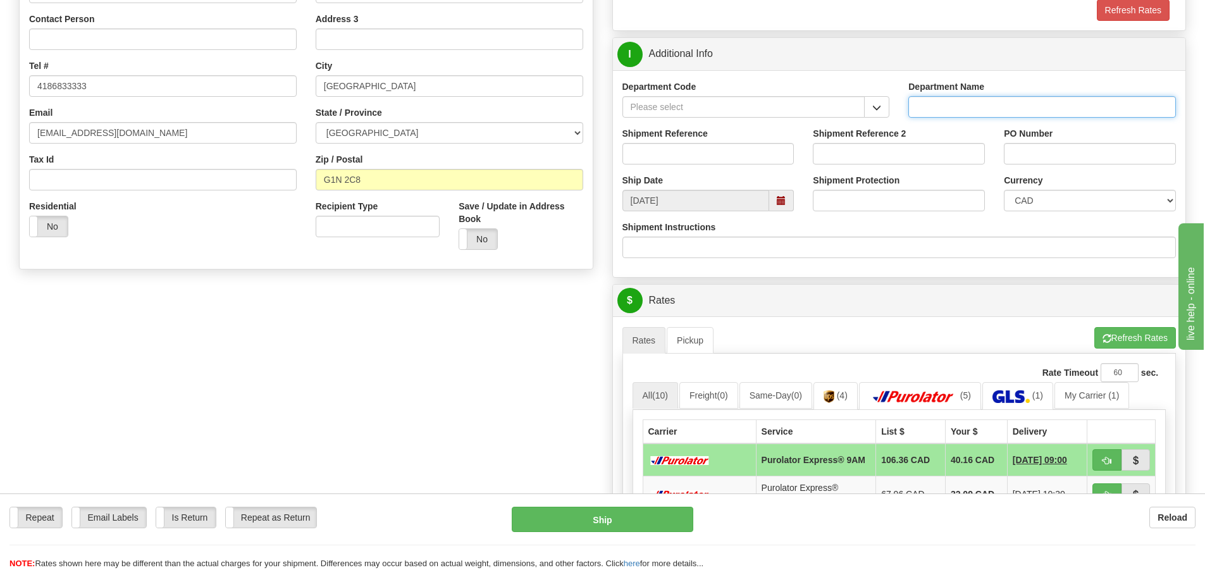
click at [992, 110] on input "Department Name" at bounding box center [1042, 107] width 268 height 22
type input "."
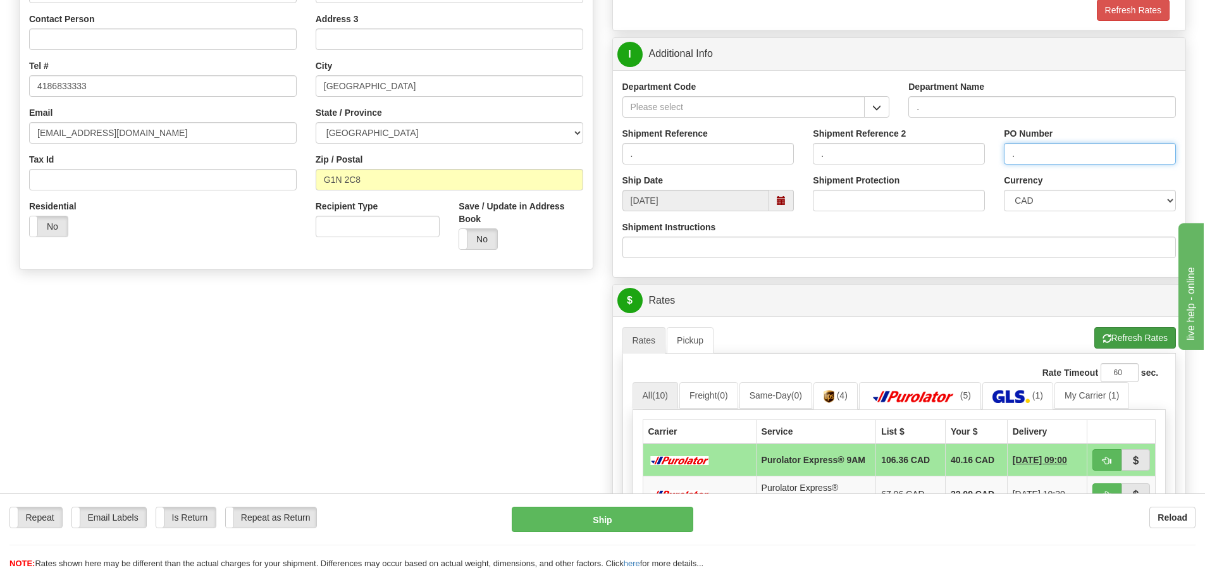
type input "."
click at [1102, 332] on button "Refresh Rates" at bounding box center [1135, 338] width 82 height 22
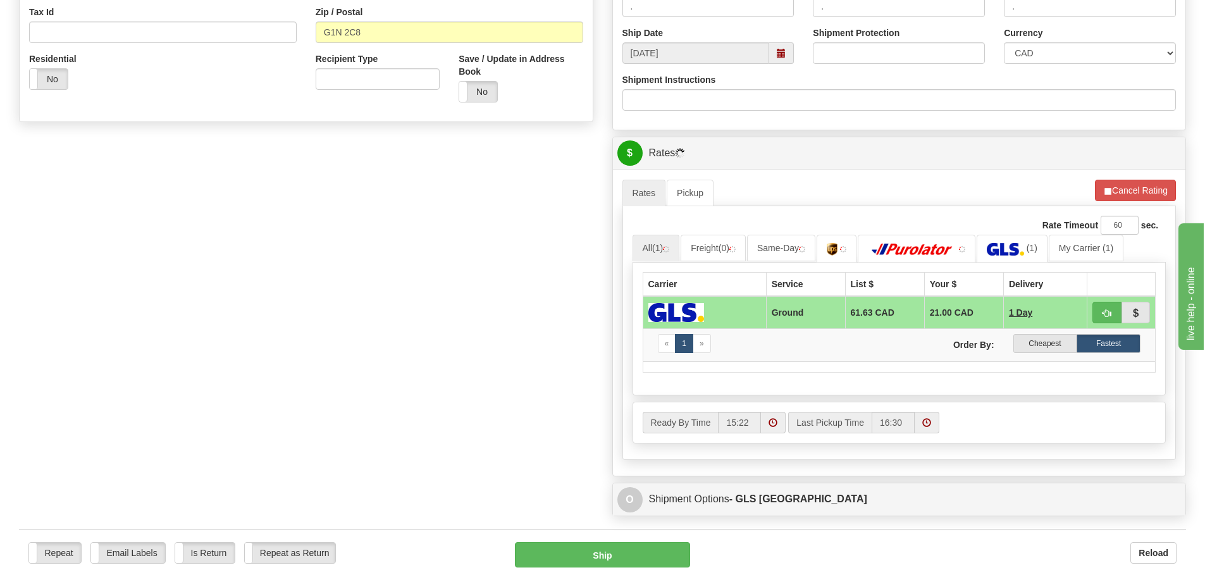
scroll to position [506, 0]
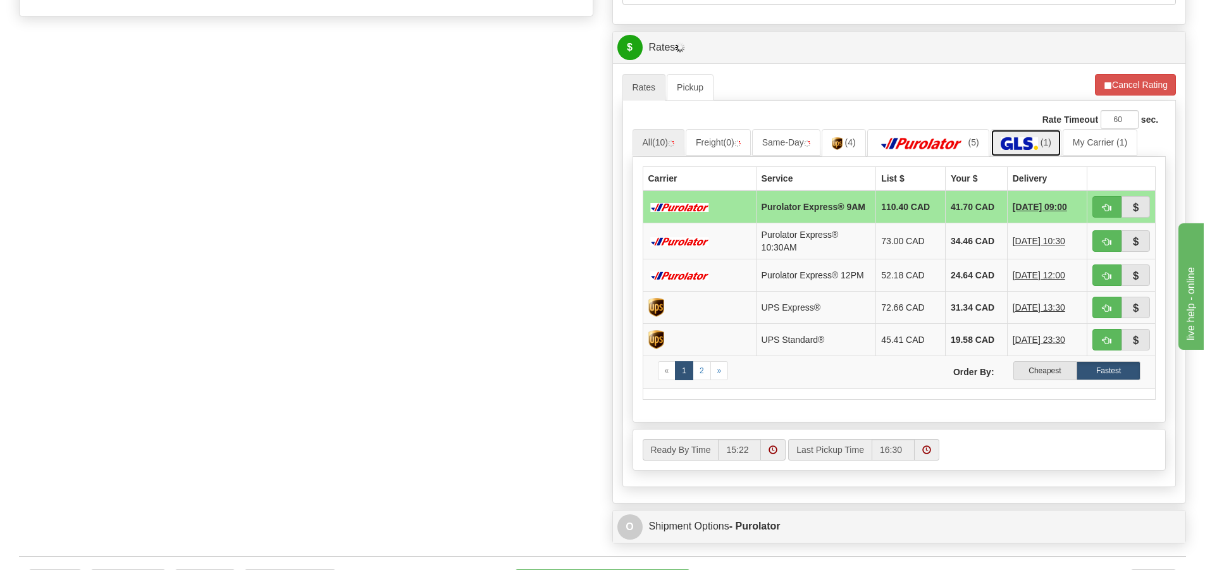
click at [1016, 140] on img at bounding box center [1018, 143] width 37 height 13
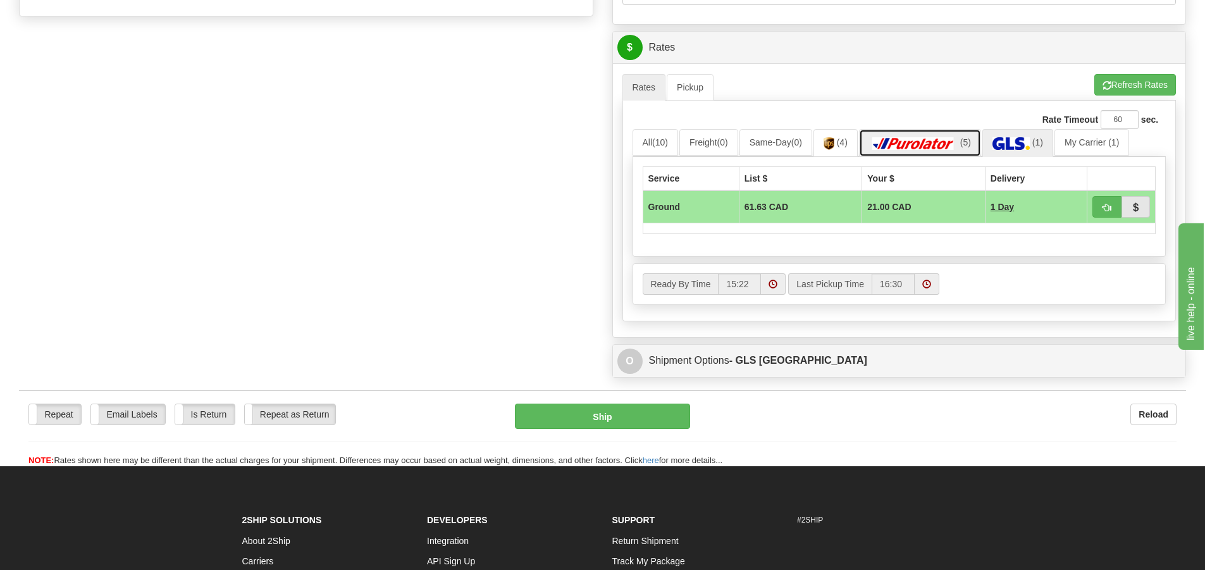
click at [916, 144] on img at bounding box center [913, 143] width 89 height 13
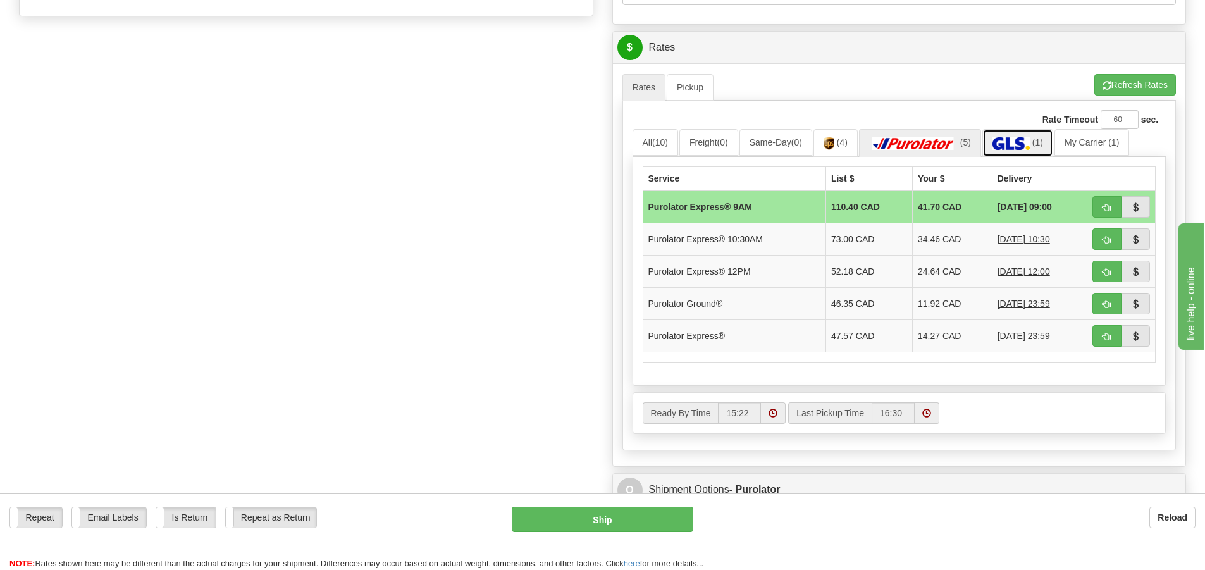
click at [1023, 149] on img at bounding box center [1010, 143] width 37 height 13
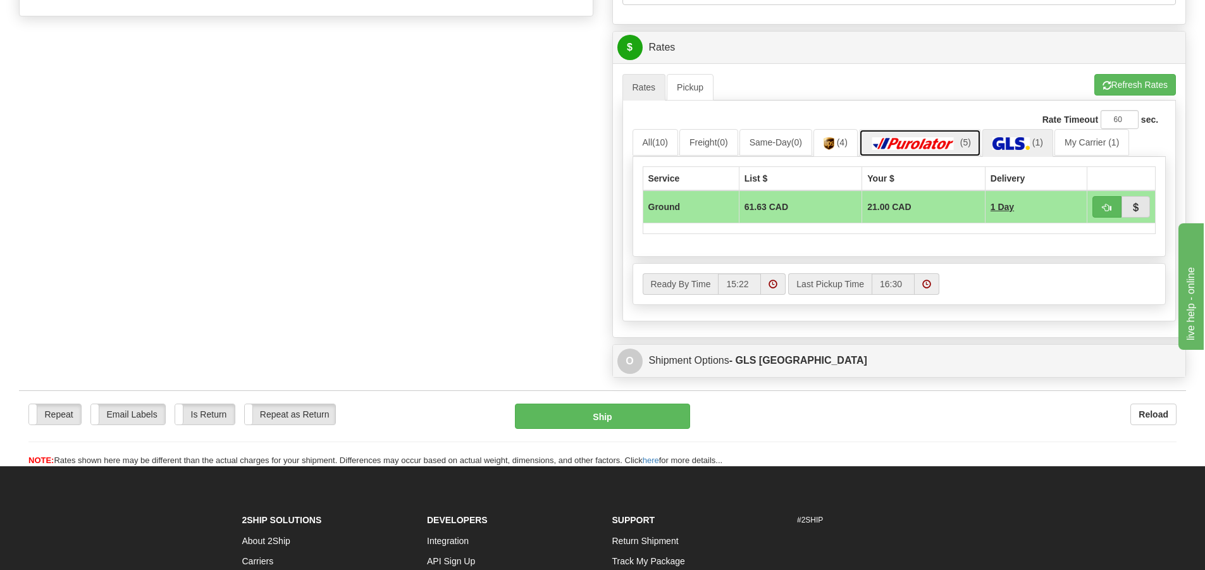
click at [905, 140] on img at bounding box center [913, 143] width 89 height 13
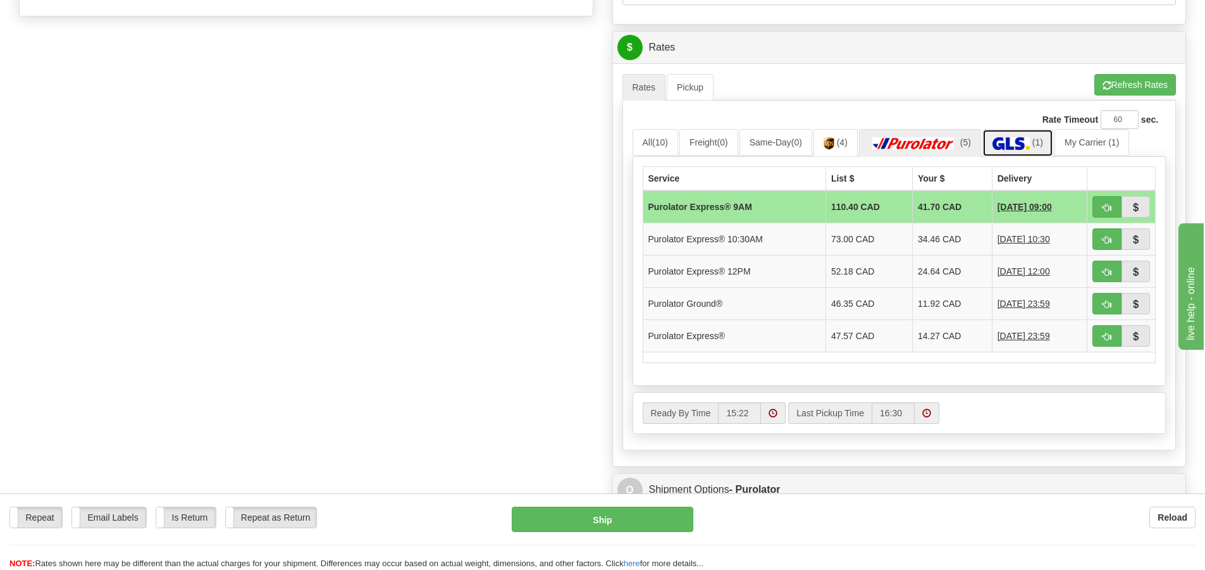
click at [1030, 142] on img at bounding box center [1010, 143] width 37 height 13
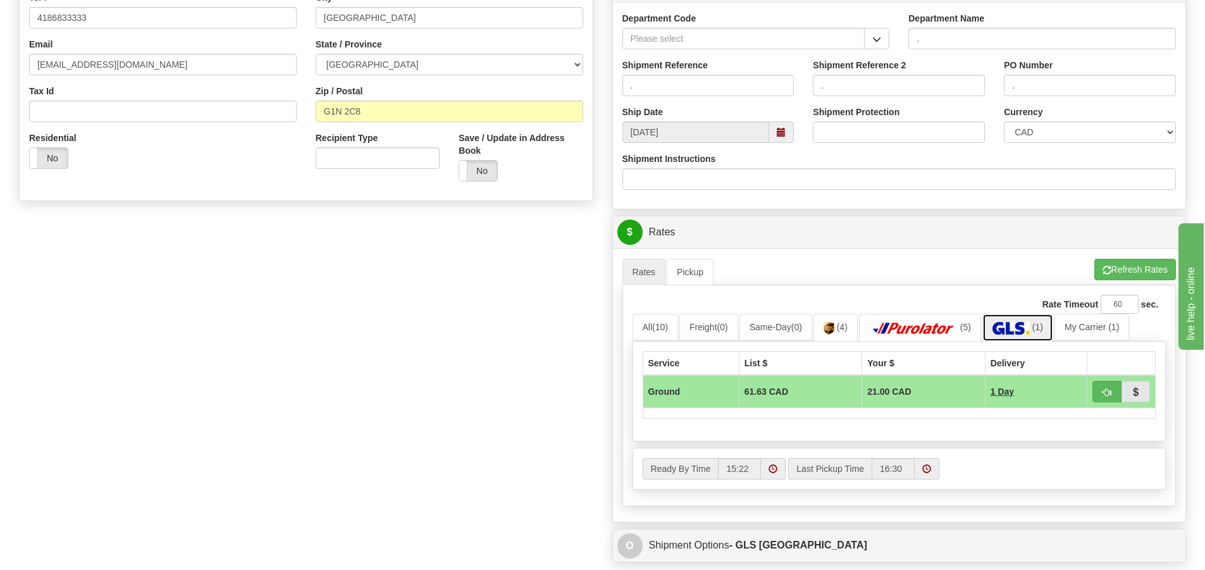
scroll to position [316, 0]
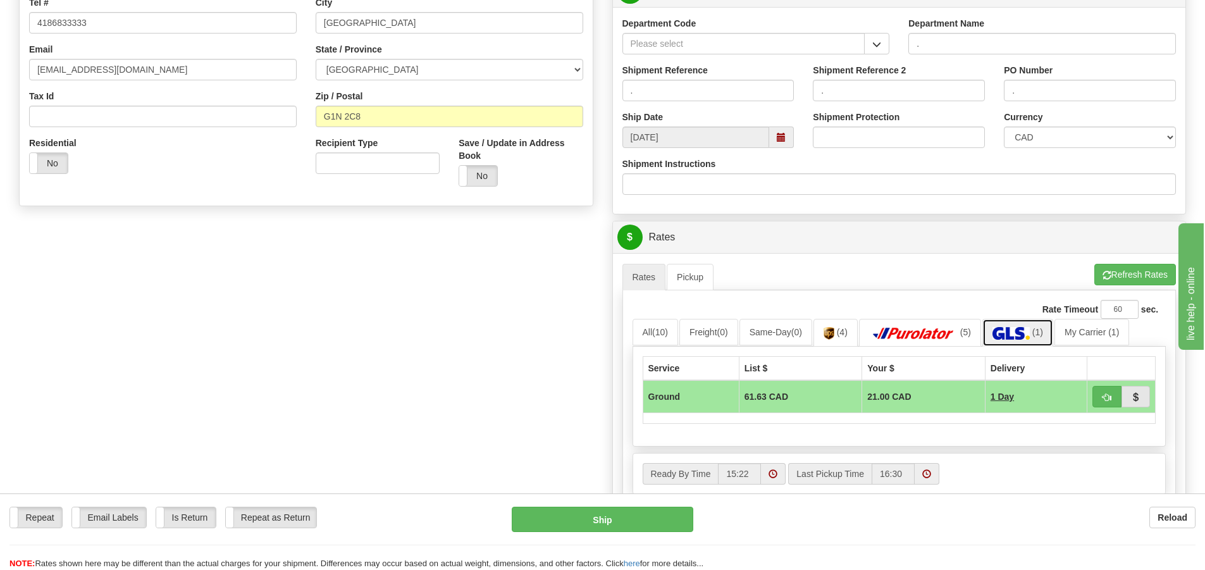
click at [1030, 334] on img at bounding box center [1010, 333] width 37 height 13
click at [957, 327] on img at bounding box center [913, 333] width 89 height 13
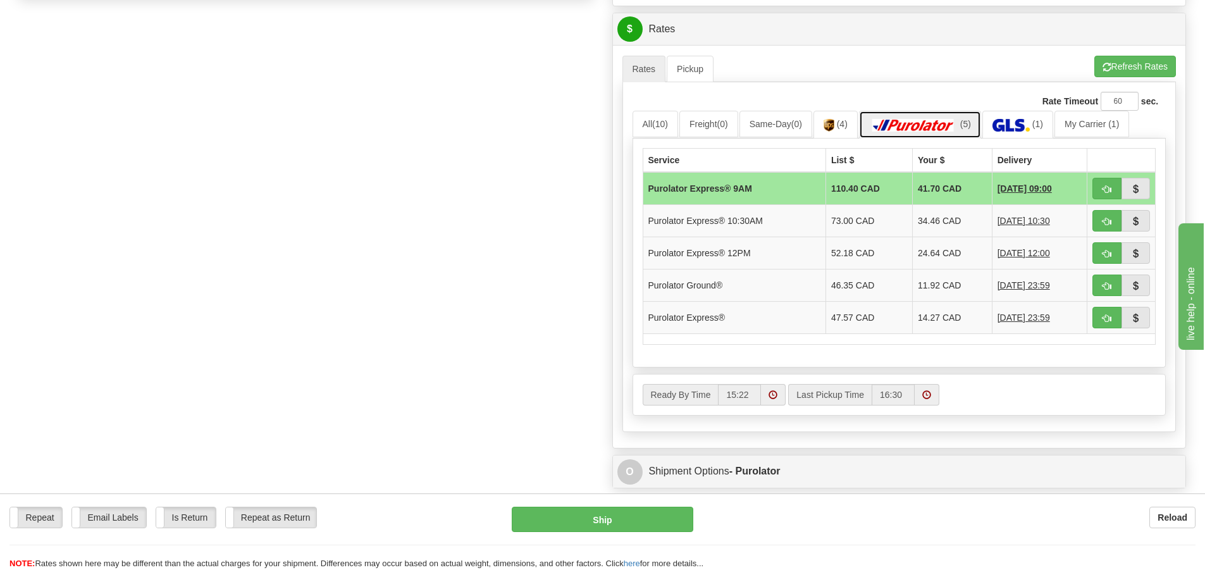
scroll to position [569, 0]
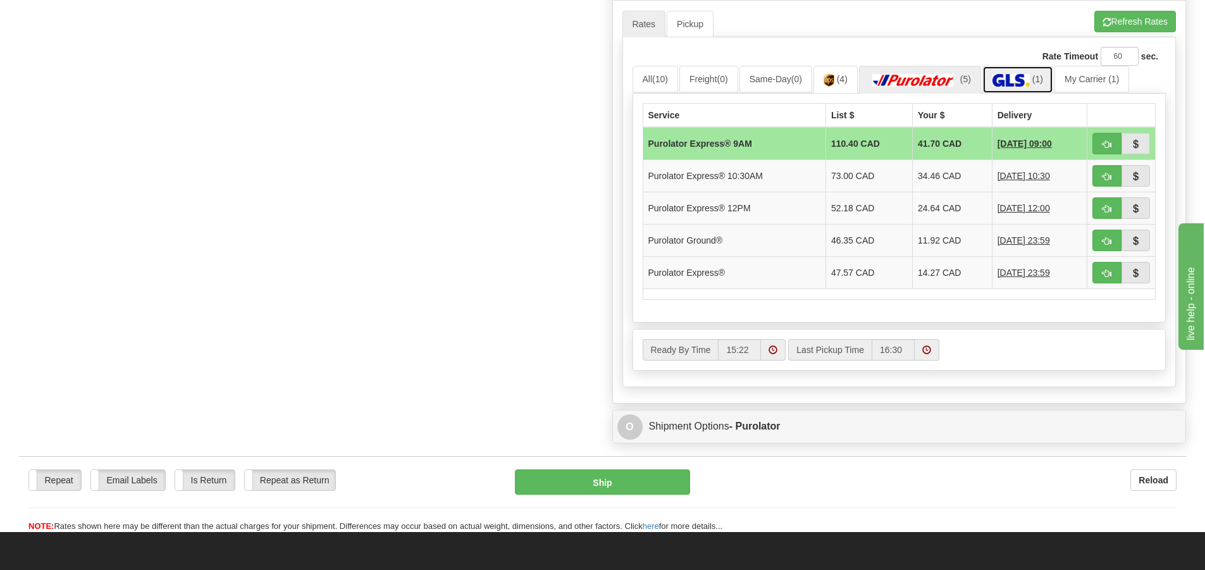
click at [1018, 77] on img at bounding box center [1010, 80] width 37 height 13
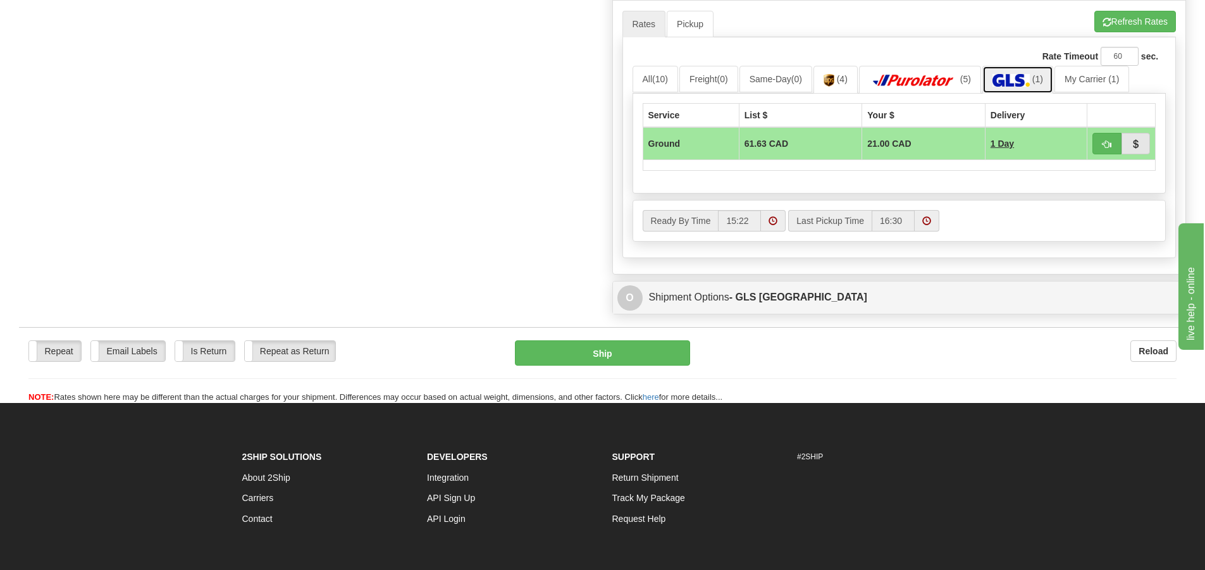
click at [1015, 76] on img at bounding box center [1010, 80] width 37 height 13
click at [1095, 142] on button "button" at bounding box center [1106, 144] width 29 height 22
type input "1"
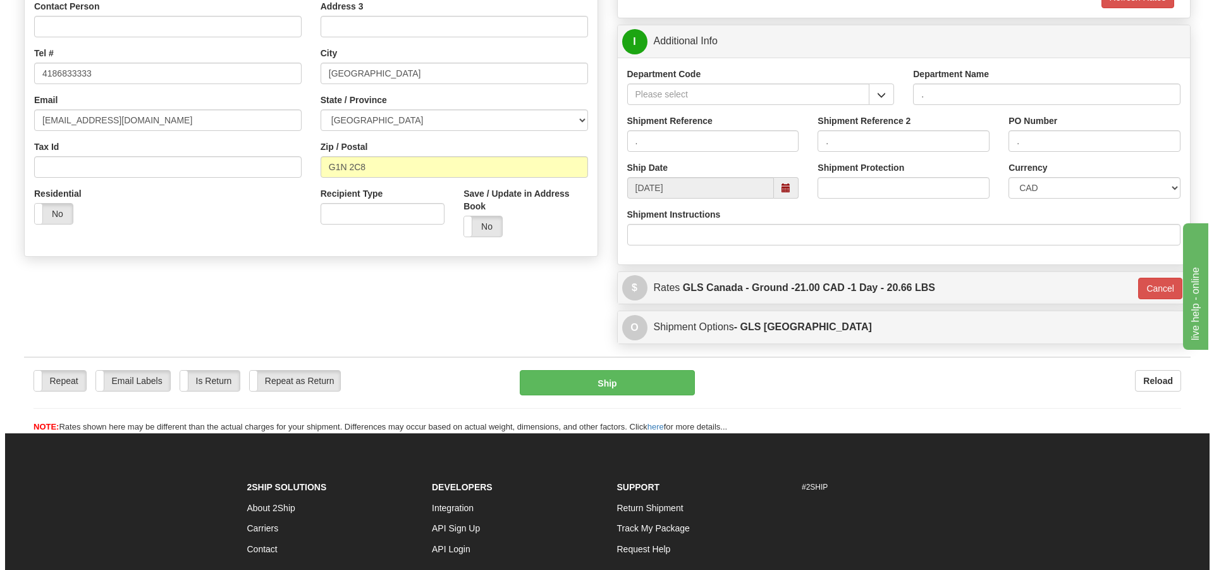
scroll to position [265, 0]
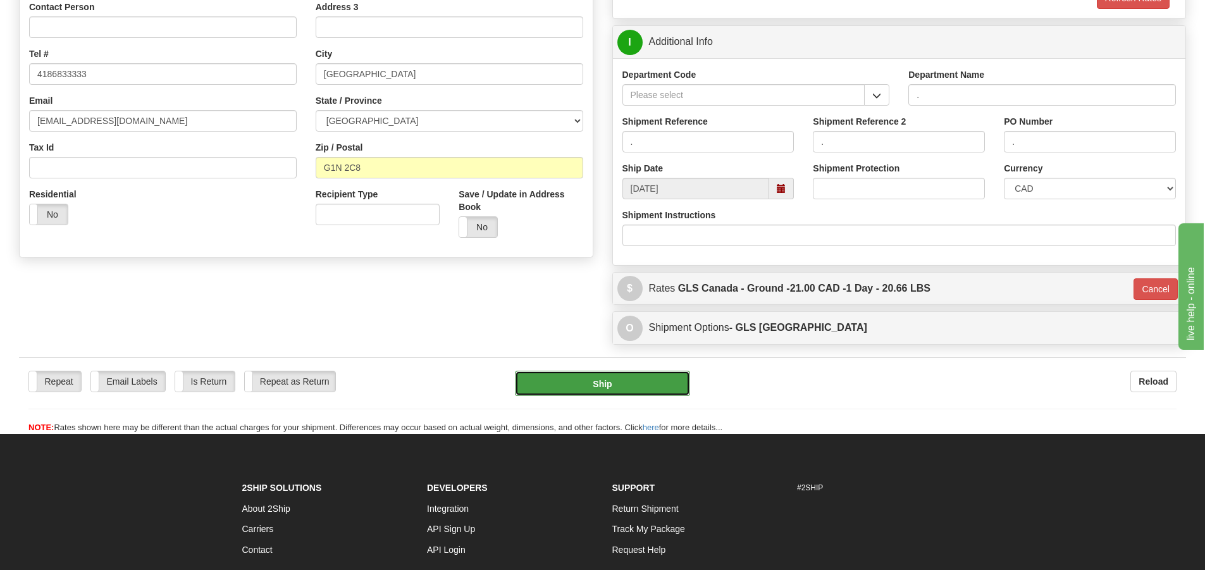
click at [652, 381] on button "Ship" at bounding box center [602, 383] width 175 height 25
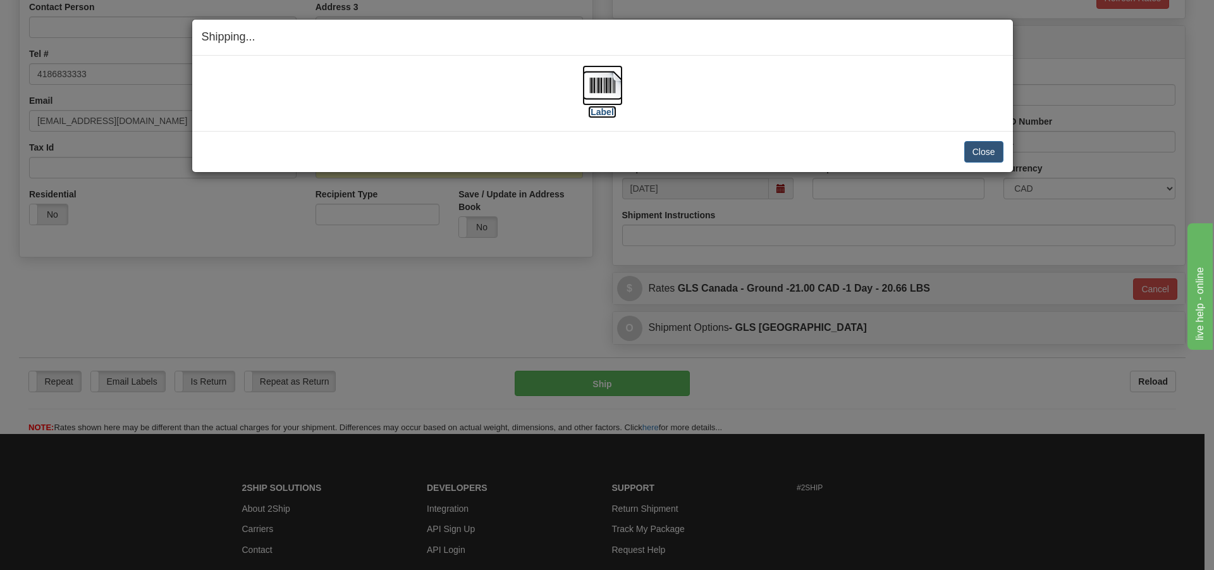
click at [591, 110] on label "[Label]" at bounding box center [602, 112] width 29 height 13
click at [975, 149] on button "Close" at bounding box center [983, 152] width 39 height 22
